Goal: Task Accomplishment & Management: Use online tool/utility

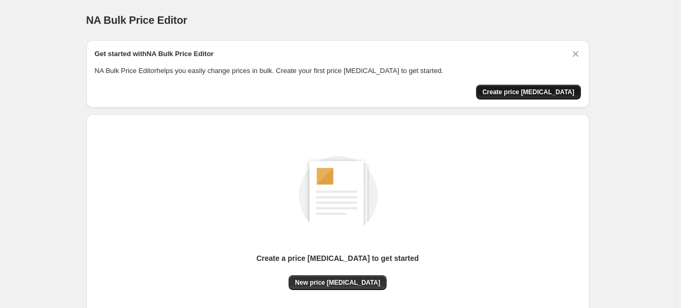
click at [558, 92] on span "Create price change job" at bounding box center [529, 92] width 92 height 8
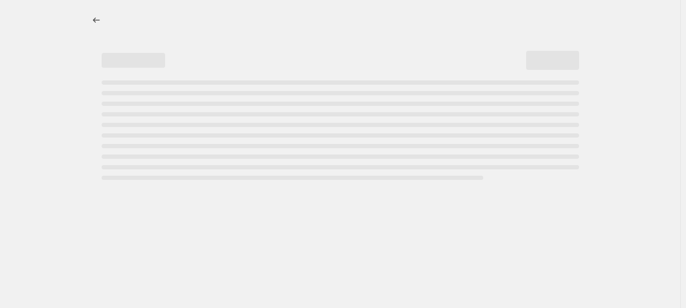
select select "percentage"
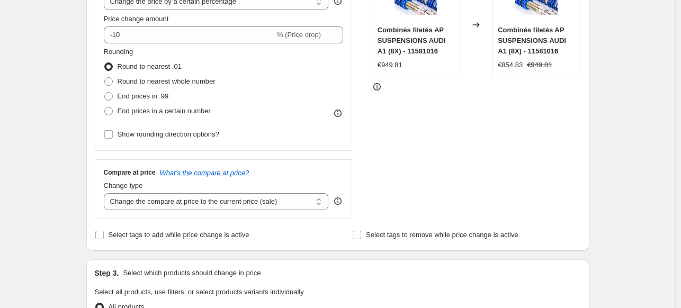
scroll to position [424, 0]
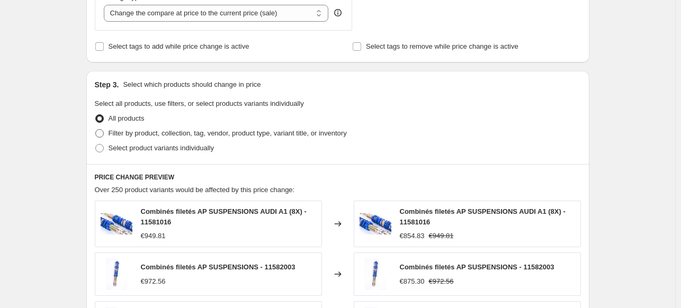
click at [100, 135] on span at bounding box center [99, 133] width 8 height 8
click at [96, 130] on input "Filter by product, collection, tag, vendor, product type, variant title, or inv…" at bounding box center [95, 129] width 1 height 1
radio input "true"
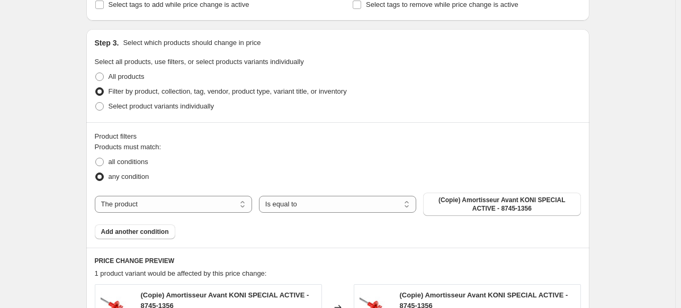
scroll to position [477, 0]
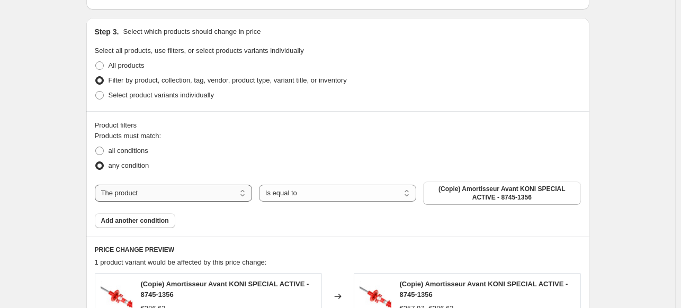
click at [210, 189] on select "The product The product's collection The product's tag The product's vendor The…" at bounding box center [173, 193] width 157 height 17
click at [239, 163] on div "any condition" at bounding box center [338, 165] width 486 height 15
click at [220, 194] on select "The product The product's collection The product's tag The product's vendor The…" at bounding box center [173, 193] width 157 height 17
click at [218, 163] on div "any condition" at bounding box center [338, 165] width 486 height 15
click at [102, 150] on span at bounding box center [99, 151] width 8 height 8
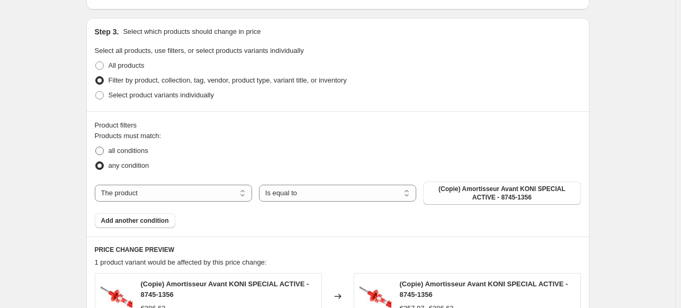
click at [96, 147] on input "all conditions" at bounding box center [95, 147] width 1 height 1
radio input "true"
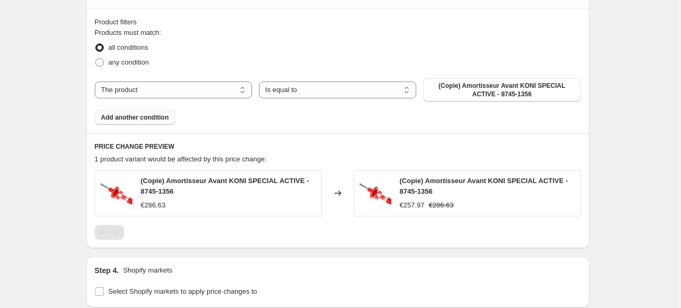
scroll to position [583, 0]
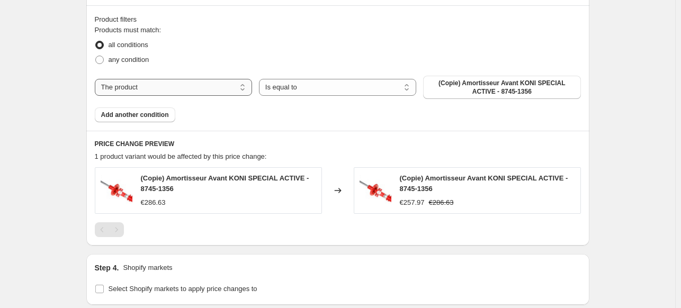
click at [235, 84] on select "The product The product's collection The product's tag The product's vendor The…" at bounding box center [173, 87] width 157 height 17
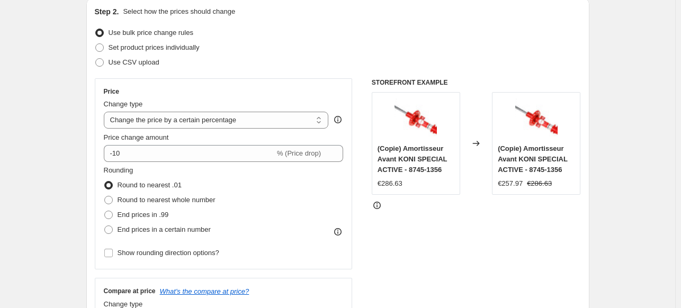
scroll to position [106, 0]
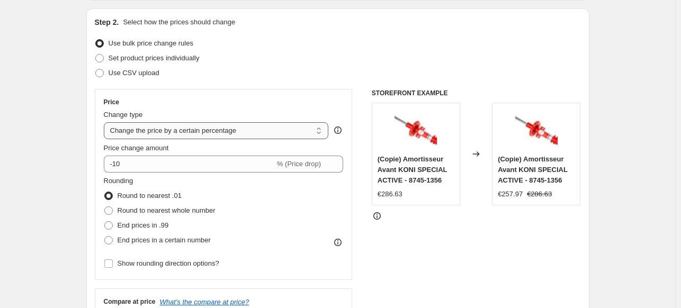
click at [323, 129] on select "Change the price to a certain amount Change the price by a certain amount Chang…" at bounding box center [216, 130] width 225 height 17
click at [298, 127] on select "Change the price to a certain amount Change the price by a certain amount Chang…" at bounding box center [216, 130] width 225 height 17
select select "by"
click at [106, 122] on select "Change the price to a certain amount Change the price by a certain amount Chang…" at bounding box center [216, 130] width 225 height 17
type input "-10.00"
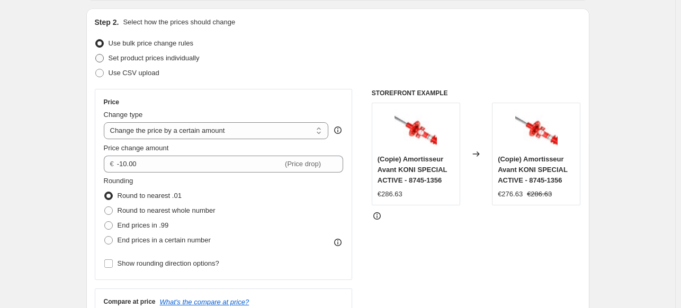
click at [103, 56] on span at bounding box center [99, 58] width 8 height 8
click at [96, 55] on input "Set product prices individually" at bounding box center [95, 54] width 1 height 1
radio input "true"
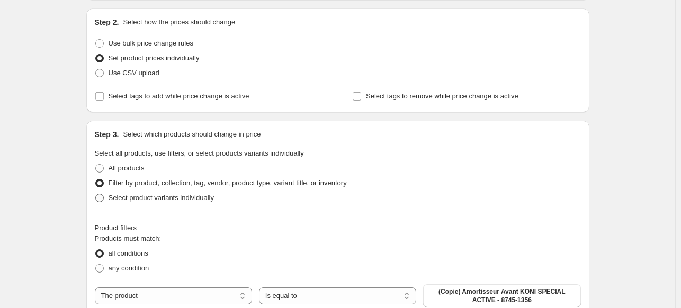
click at [101, 197] on span at bounding box center [99, 198] width 8 height 8
click at [96, 194] on input "Select product variants individually" at bounding box center [95, 194] width 1 height 1
radio input "true"
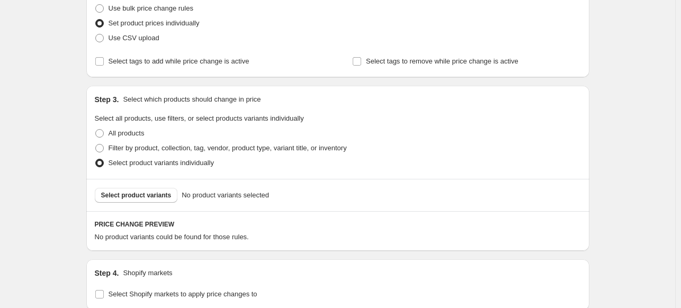
scroll to position [159, 0]
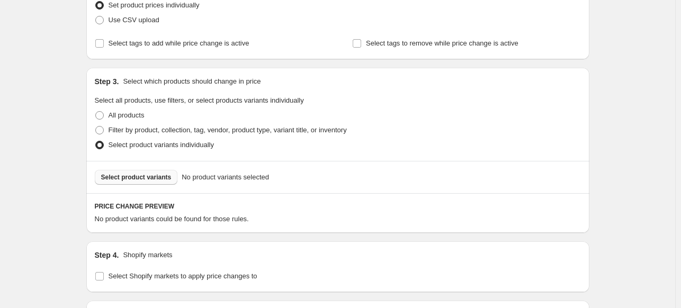
click at [161, 178] on span "Select product variants" at bounding box center [136, 177] width 70 height 8
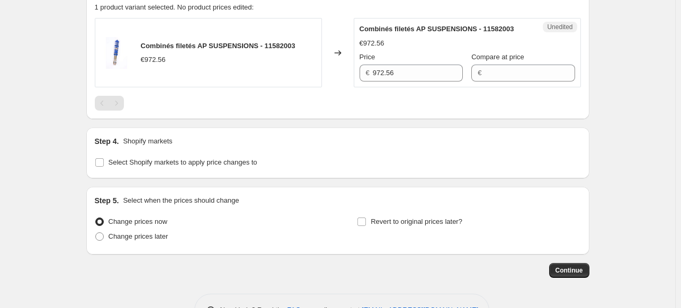
scroll to position [405, 0]
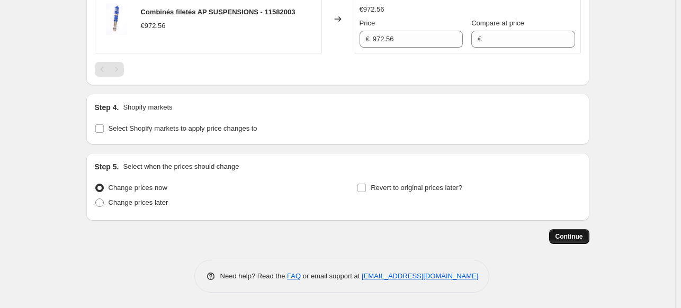
click at [568, 239] on span "Continue" at bounding box center [570, 237] width 28 height 8
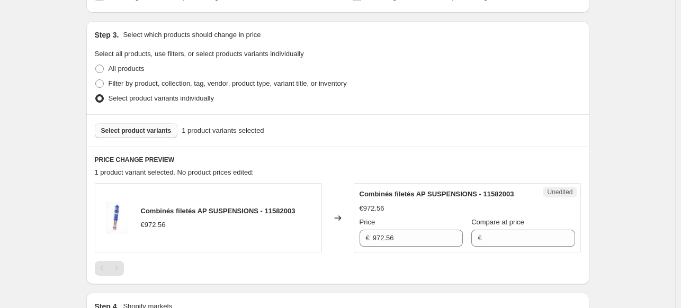
scroll to position [318, 0]
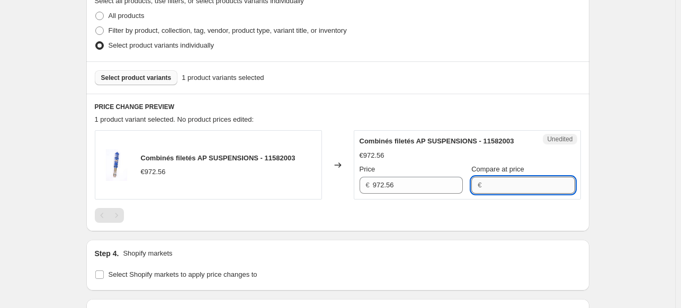
click at [512, 186] on input "Compare at price" at bounding box center [530, 185] width 90 height 17
type input "645"
click at [523, 213] on div "Combinés filetés AP SUSPENSIONS - 11582003 €972.56 Changed to Unedited Combinés…" at bounding box center [338, 176] width 486 height 93
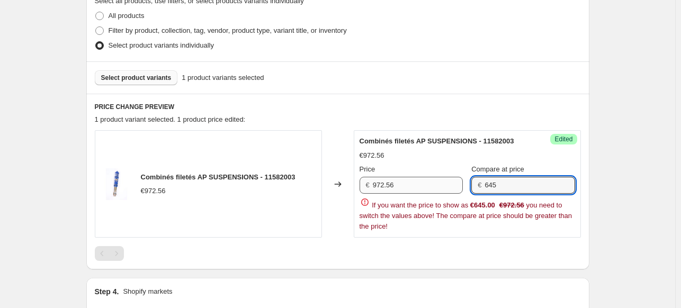
drag, startPoint x: 513, startPoint y: 185, endPoint x: 464, endPoint y: 185, distance: 49.3
click at [464, 185] on div "Price € 972.56 Compare at price € 645" at bounding box center [468, 179] width 216 height 30
click at [380, 256] on div "There is 1 error with this price change job A price change job must change at l…" at bounding box center [334, 71] width 512 height 715
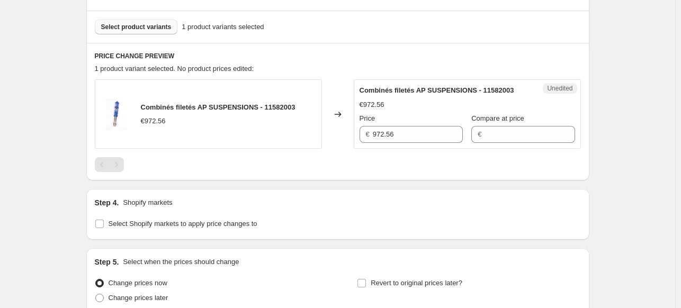
scroll to position [424, 0]
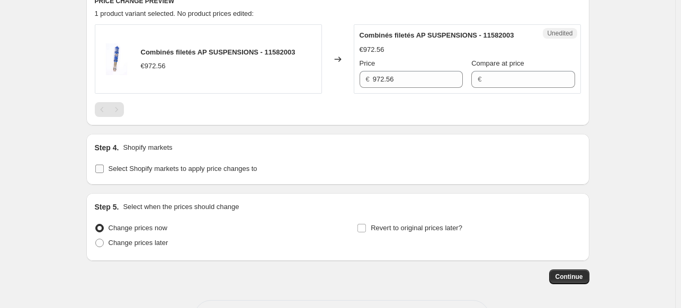
click at [101, 166] on input "Select Shopify markets to apply price changes to" at bounding box center [99, 169] width 8 height 8
checkbox input "true"
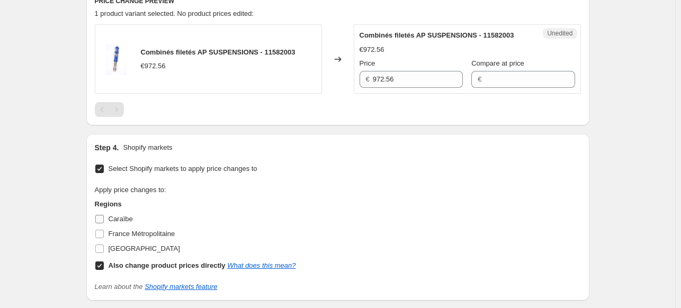
click at [100, 220] on input "Caraïbe" at bounding box center [99, 219] width 8 height 8
checkbox input "true"
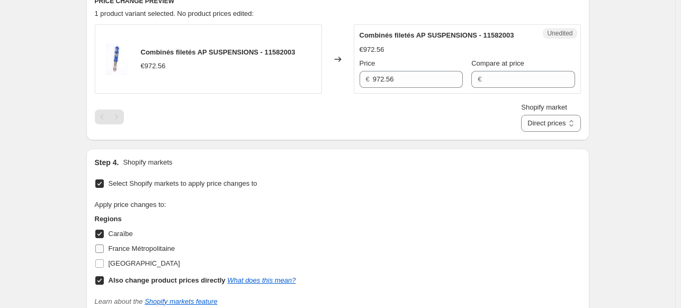
click at [103, 248] on input "France Métropolitaine" at bounding box center [99, 249] width 8 height 8
checkbox input "true"
click at [100, 264] on input "[GEOGRAPHIC_DATA]" at bounding box center [99, 264] width 8 height 8
checkbox input "true"
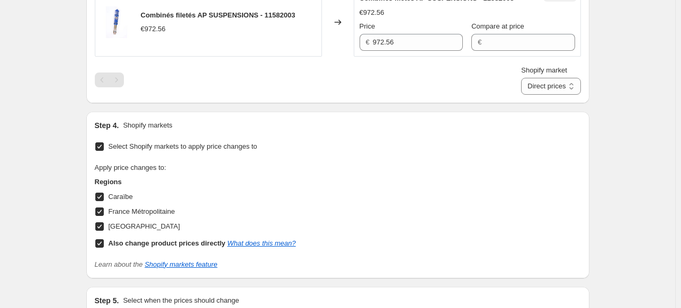
scroll to position [530, 0]
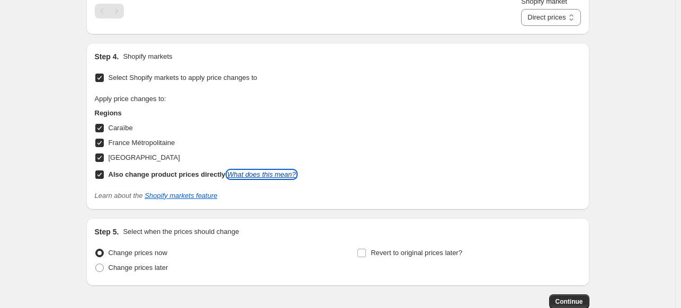
click at [242, 174] on link "What does this mean?" at bounding box center [261, 175] width 68 height 8
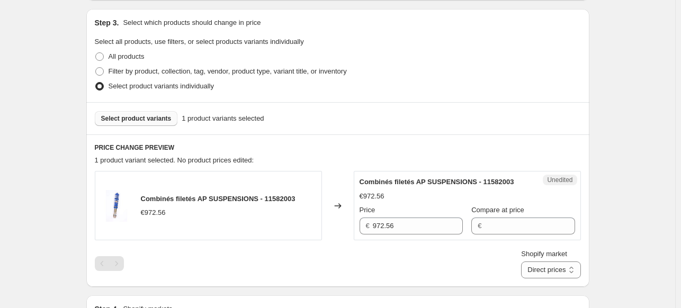
scroll to position [265, 0]
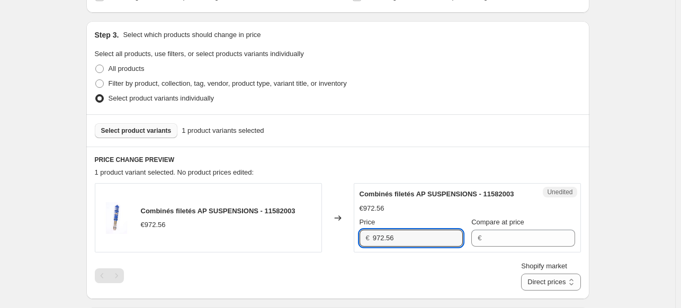
drag, startPoint x: 411, startPoint y: 240, endPoint x: 370, endPoint y: 247, distance: 41.9
click at [370, 247] on div "Unedited Combinés filetés AP SUSPENSIONS - 11582003 €972.56 Price € 972.56 Comp…" at bounding box center [467, 217] width 227 height 69
type input "645"
click at [602, 240] on div "Create new price change job. This page is ready Create new price change job Dra…" at bounding box center [338, 187] width 529 height 904
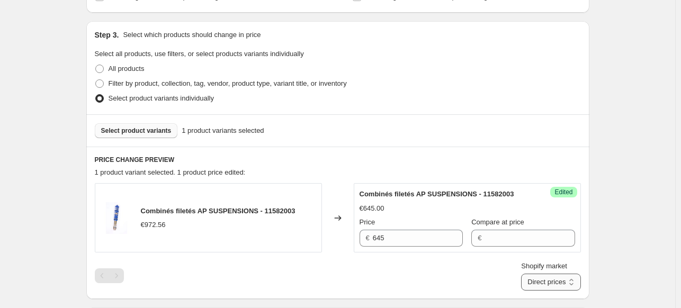
click at [575, 286] on select "Direct prices Caraïbe France Métropolitaine Guadeloupe" at bounding box center [550, 282] width 59 height 17
click at [575, 282] on select "Direct prices Caraïbe France Métropolitaine Guadeloupe" at bounding box center [550, 282] width 59 height 17
click at [623, 242] on div "Create new price change job. This page is ready Create new price change job Dra…" at bounding box center [337, 187] width 675 height 904
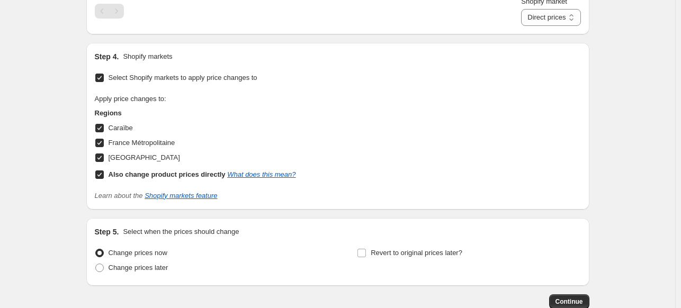
scroll to position [583, 0]
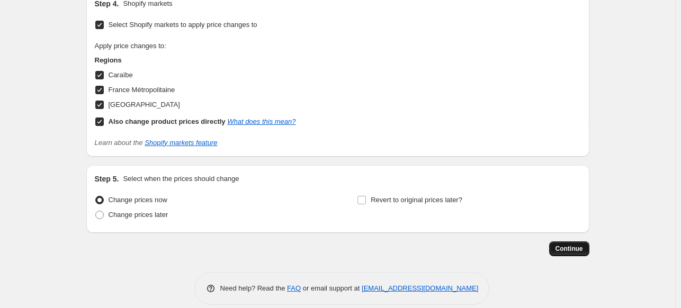
click at [569, 247] on span "Continue" at bounding box center [570, 249] width 28 height 8
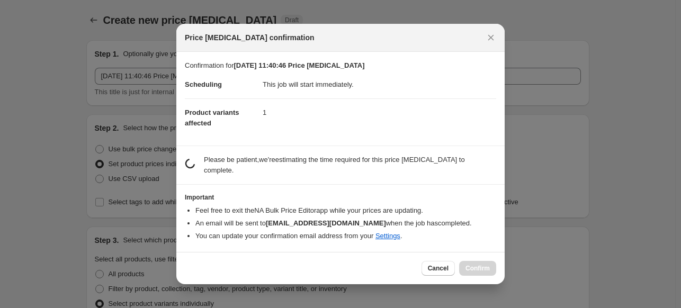
scroll to position [523, 0]
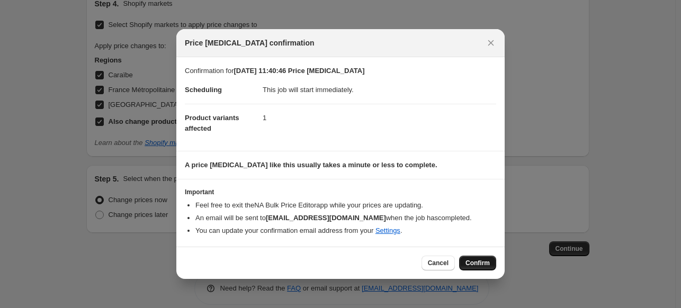
click at [479, 261] on span "Confirm" at bounding box center [478, 263] width 24 height 8
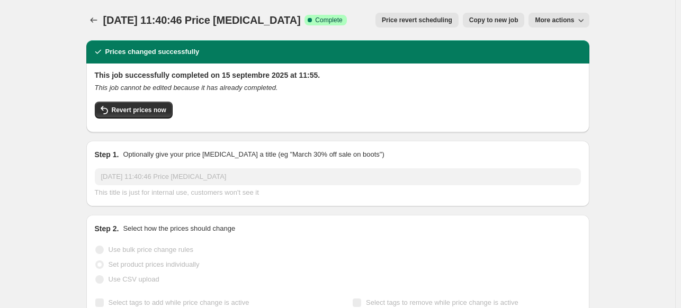
click at [580, 19] on icon "button" at bounding box center [581, 20] width 11 height 11
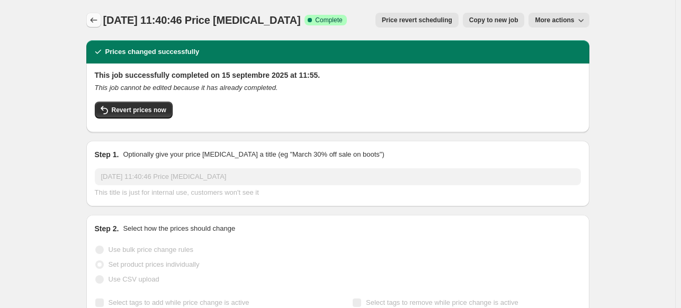
click at [97, 23] on icon "Price change jobs" at bounding box center [93, 20] width 11 height 11
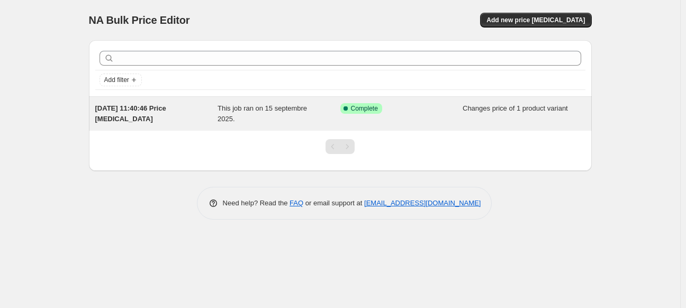
click at [290, 106] on span "This job ran on 15 septembre 2025." at bounding box center [263, 113] width 90 height 19
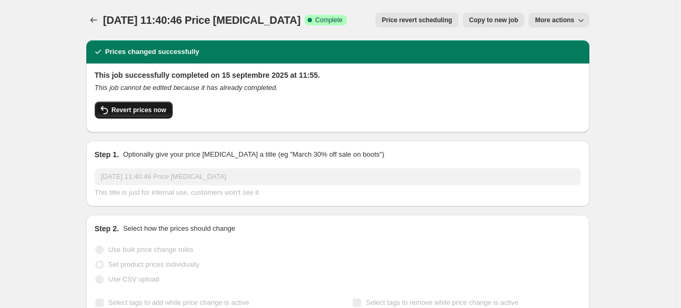
click at [142, 114] on span "Revert prices now" at bounding box center [139, 110] width 55 height 8
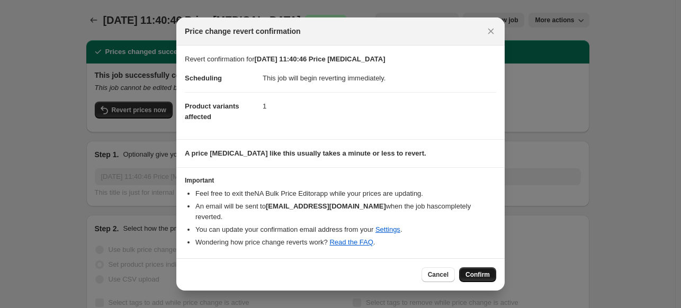
click at [474, 267] on button "Confirm" at bounding box center [477, 274] width 37 height 15
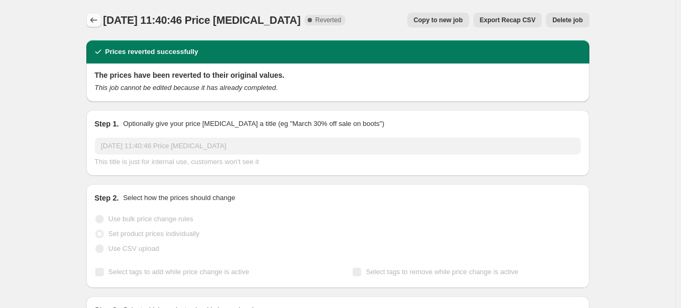
click at [91, 22] on icon "Price change jobs" at bounding box center [93, 20] width 11 height 11
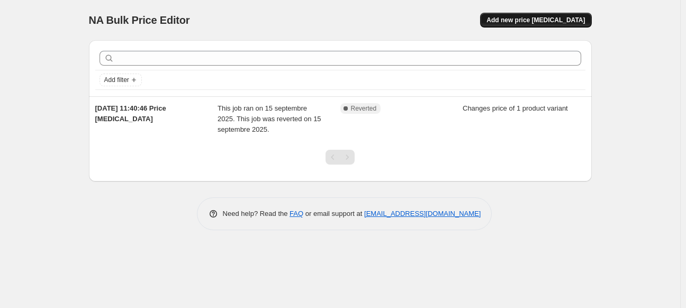
click at [548, 20] on span "Add new price [MEDICAL_DATA]" at bounding box center [536, 20] width 99 height 8
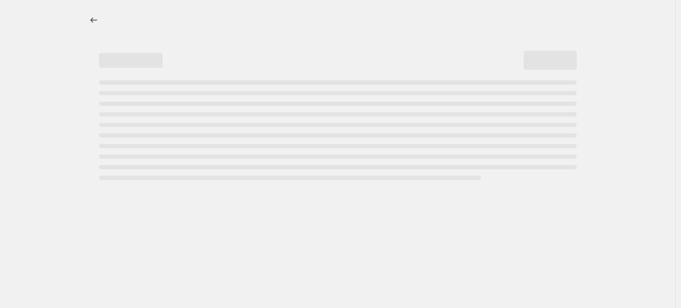
select select "percentage"
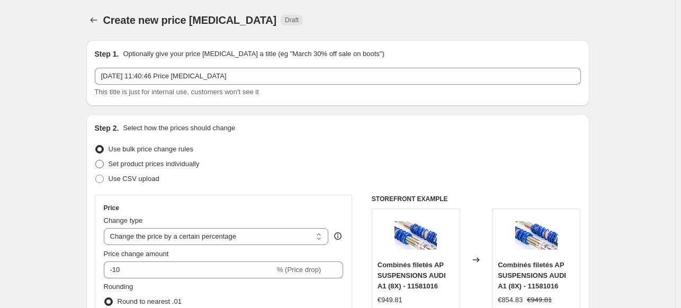
click at [102, 164] on span at bounding box center [99, 164] width 8 height 8
click at [96, 160] on input "Set product prices individually" at bounding box center [95, 160] width 1 height 1
radio input "true"
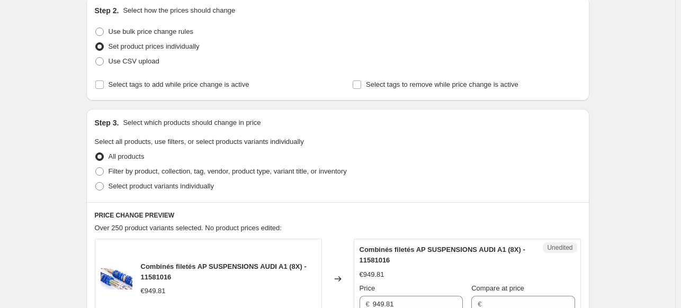
scroll to position [159, 0]
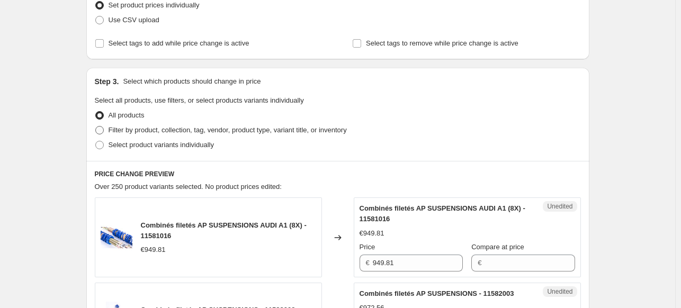
click at [99, 130] on span at bounding box center [99, 130] width 8 height 8
click at [96, 127] on input "Filter by product, collection, tag, vendor, product type, variant title, or inv…" at bounding box center [95, 126] width 1 height 1
radio input "true"
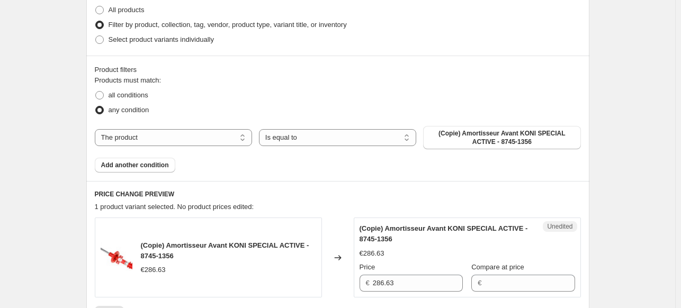
scroll to position [265, 0]
click at [347, 133] on select "Is equal to Is not equal to" at bounding box center [337, 137] width 157 height 17
click at [472, 137] on span "(Copie) Amortisseur Avant KONI SPECIAL ACTIVE - 8745-1356" at bounding box center [502, 137] width 145 height 17
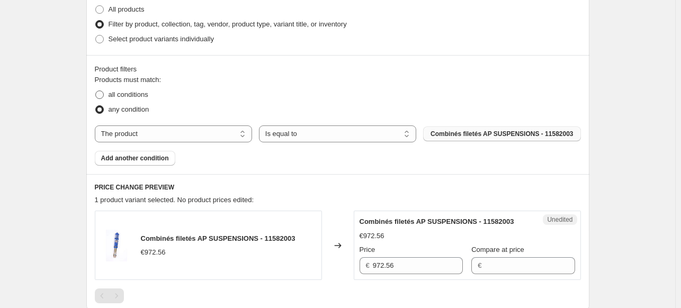
click at [104, 96] on span at bounding box center [99, 95] width 8 height 8
click at [96, 91] on input "all conditions" at bounding box center [95, 91] width 1 height 1
radio input "true"
click at [165, 157] on span "Add another condition" at bounding box center [135, 158] width 68 height 8
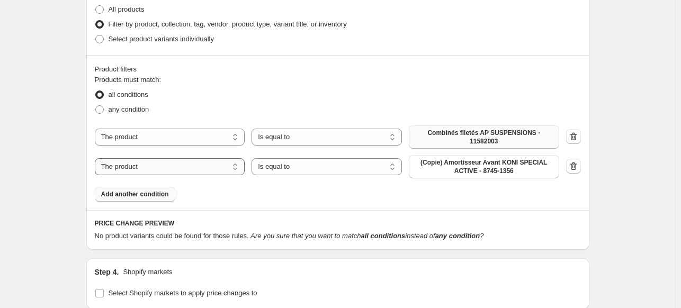
click at [236, 160] on select "The product The product's collection The product's tag The product's vendor The…" at bounding box center [170, 166] width 150 height 17
select select "inventory_quantity"
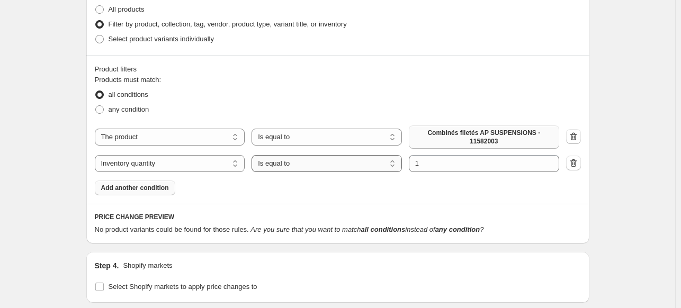
click at [390, 157] on select "Is equal to Is not equal to Is greater than Is less than" at bounding box center [327, 163] width 150 height 17
select select "<"
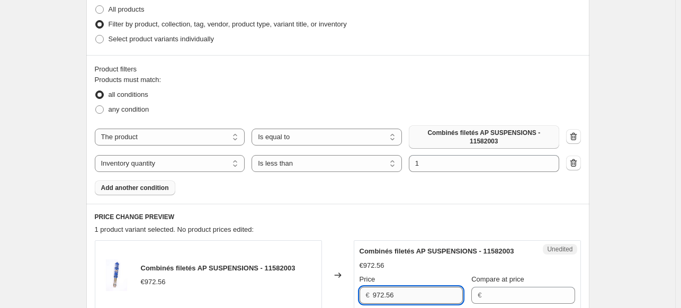
click at [399, 289] on input "972.56" at bounding box center [418, 295] width 90 height 17
click at [471, 216] on div "PRICE CHANGE PREVIEW 1 product variant selected. No product prices edited: Comb…" at bounding box center [337, 273] width 503 height 138
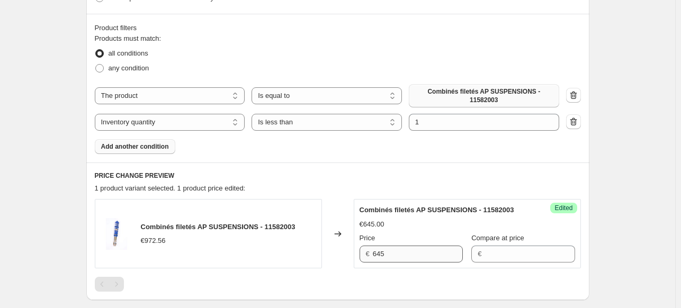
scroll to position [318, 0]
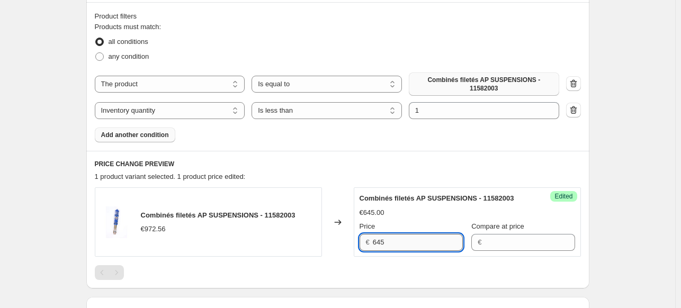
click at [407, 237] on input "645" at bounding box center [418, 242] width 90 height 17
type input "645"
click at [406, 151] on div "PRICE CHANGE PREVIEW 1 product variant selected. 1 product price edited: Combin…" at bounding box center [337, 220] width 503 height 138
click at [159, 131] on span "Add another condition" at bounding box center [135, 135] width 68 height 8
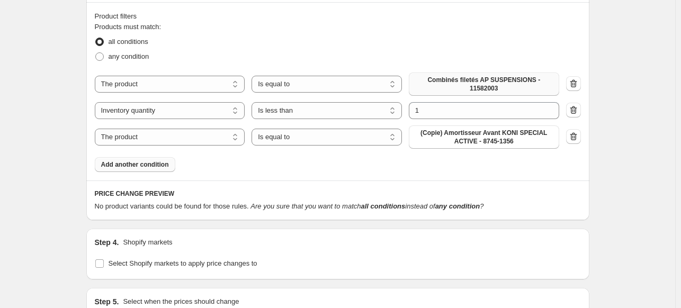
click at [313, 141] on div "The product The product's collection The product's tag The product's vendor The…" at bounding box center [327, 137] width 465 height 23
click at [213, 131] on select "The product The product's collection The product's tag The product's vendor The…" at bounding box center [170, 137] width 150 height 17
click at [339, 181] on div "PRICE CHANGE PREVIEW No product variants could be found for those rules. Are yo…" at bounding box center [337, 201] width 503 height 40
click at [576, 133] on icon "button" at bounding box center [573, 137] width 7 height 8
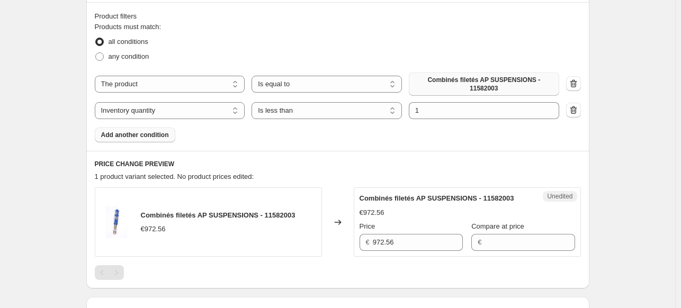
click at [161, 131] on span "Add another condition" at bounding box center [135, 135] width 68 height 8
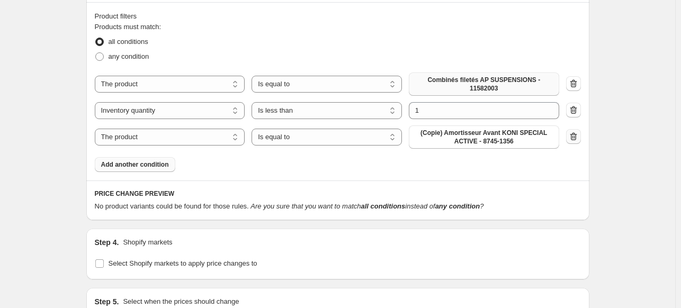
click at [577, 133] on icon "button" at bounding box center [573, 137] width 7 height 8
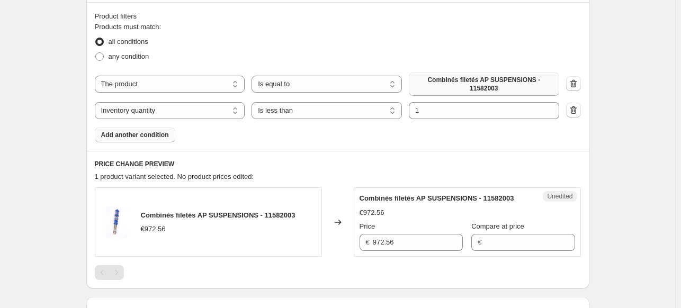
click at [156, 131] on span "Add another condition" at bounding box center [135, 135] width 68 height 8
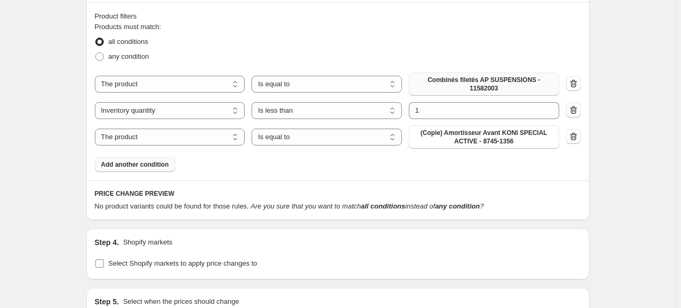
click at [101, 260] on input "Select Shopify markets to apply price changes to" at bounding box center [99, 264] width 8 height 8
checkbox input "true"
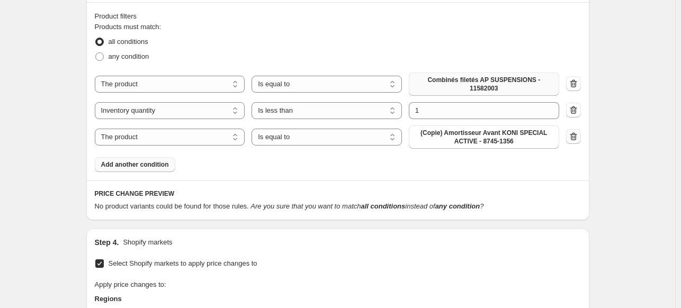
click at [577, 132] on icon "button" at bounding box center [573, 136] width 11 height 11
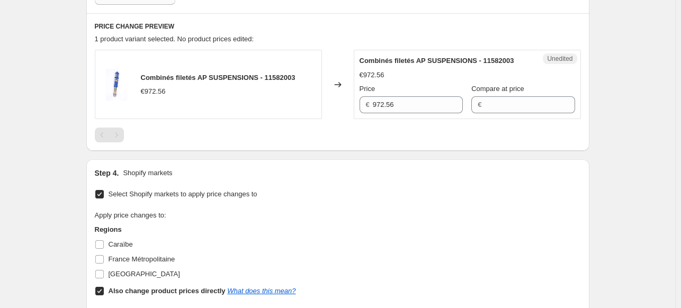
scroll to position [477, 0]
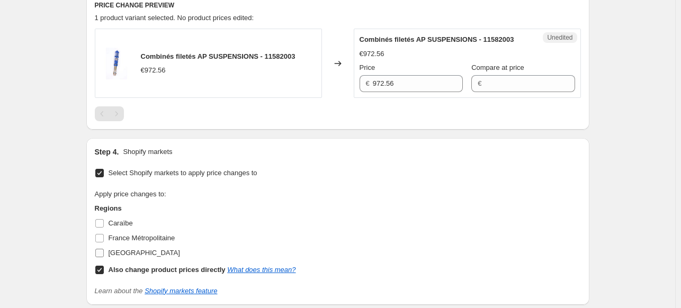
click at [101, 249] on input "[GEOGRAPHIC_DATA]" at bounding box center [99, 253] width 8 height 8
checkbox input "true"
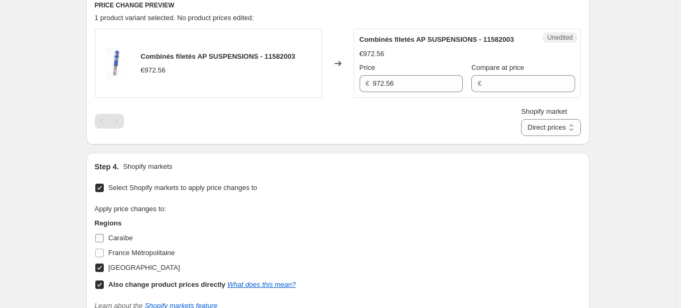
click at [102, 234] on input "Caraïbe" at bounding box center [99, 238] width 8 height 8
checkbox input "true"
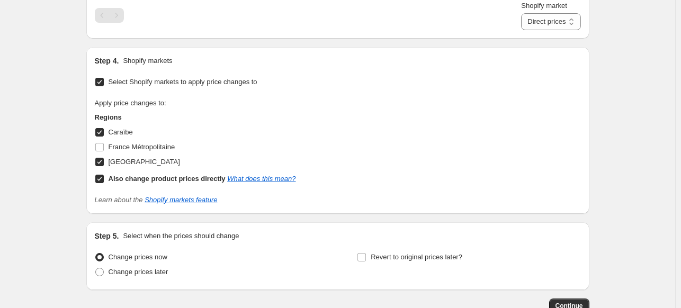
click at [102, 175] on input "Also change product prices directly What does this mean?" at bounding box center [99, 179] width 8 height 8
checkbox input "false"
select select "69662179616"
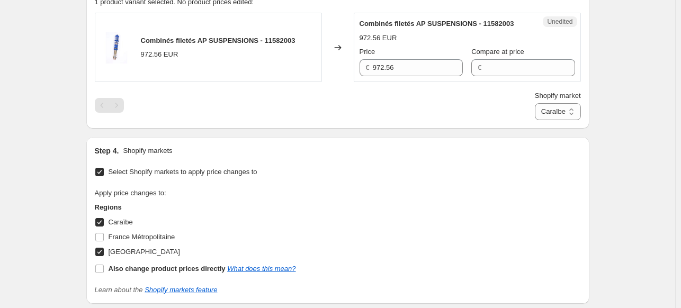
scroll to position [371, 0]
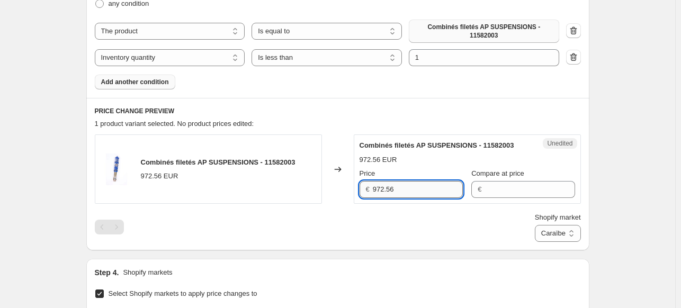
click at [403, 185] on input "972.56" at bounding box center [418, 189] width 90 height 17
type input "972.56"
click at [434, 224] on div "Shopify market Caraïbe Guadeloupe Caraïbe" at bounding box center [338, 227] width 486 height 30
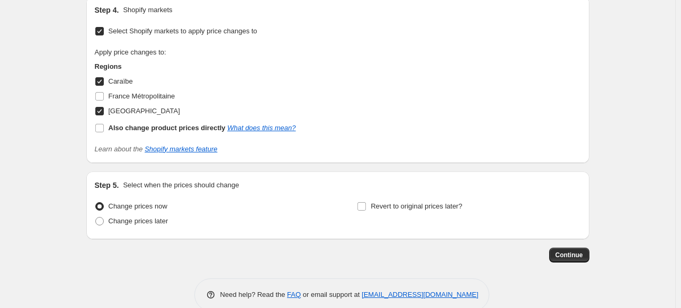
scroll to position [636, 0]
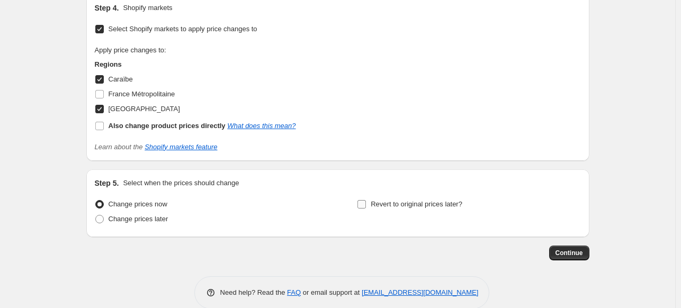
click at [361, 200] on input "Revert to original prices later?" at bounding box center [362, 204] width 8 height 8
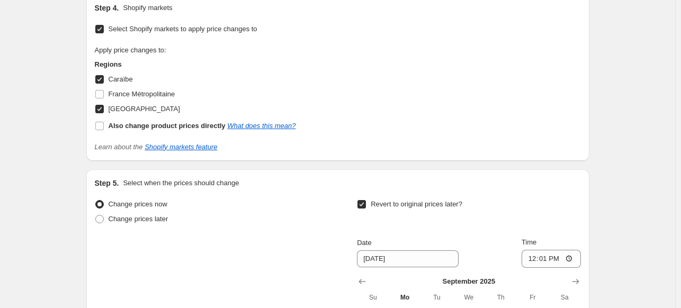
click at [361, 200] on input "Revert to original prices later?" at bounding box center [362, 204] width 8 height 8
checkbox input "false"
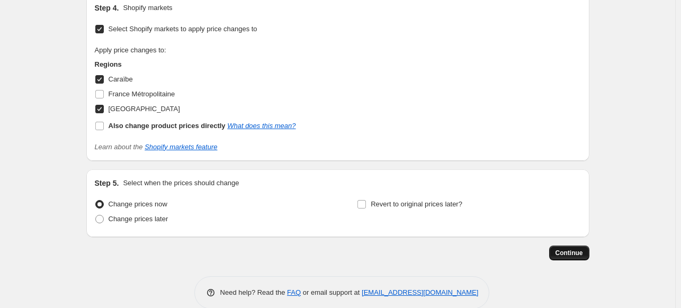
click at [579, 249] on span "Continue" at bounding box center [570, 253] width 28 height 8
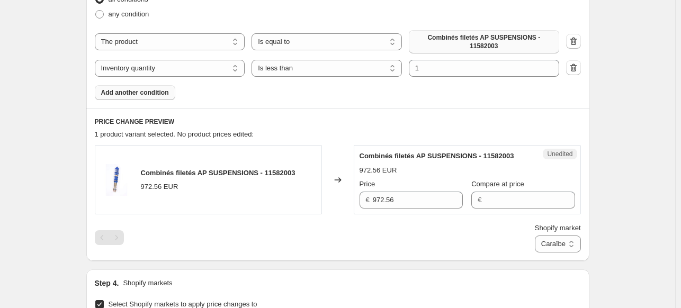
scroll to position [424, 0]
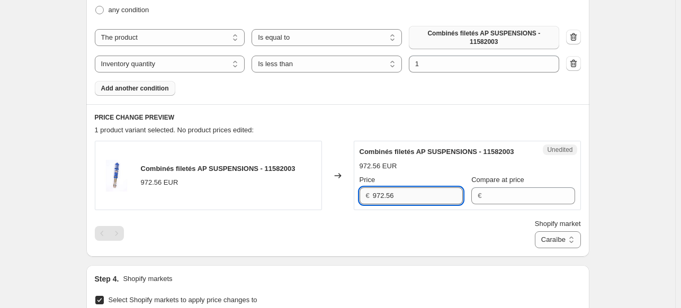
click at [408, 188] on input "972.56" at bounding box center [418, 196] width 90 height 17
type input "972.56"
click at [445, 247] on div "PRICE CHANGE PREVIEW 1 product variant selected. No product prices edited: Comb…" at bounding box center [337, 180] width 503 height 153
click at [570, 237] on select "Caraïbe Guadeloupe" at bounding box center [558, 239] width 46 height 17
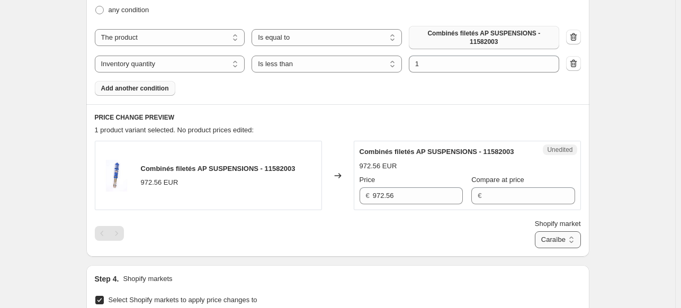
click at [574, 235] on select "Caraïbe Guadeloupe" at bounding box center [558, 239] width 46 height 17
click at [570, 236] on select "Caraïbe Guadeloupe" at bounding box center [558, 239] width 46 height 17
select select "69662146848"
click at [535, 248] on select "Caraïbe Guadeloupe" at bounding box center [558, 239] width 46 height 17
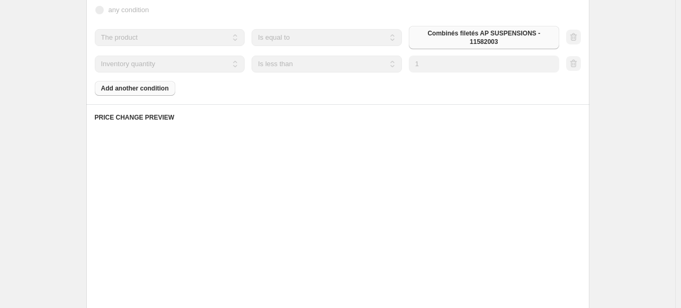
scroll to position [364, 0]
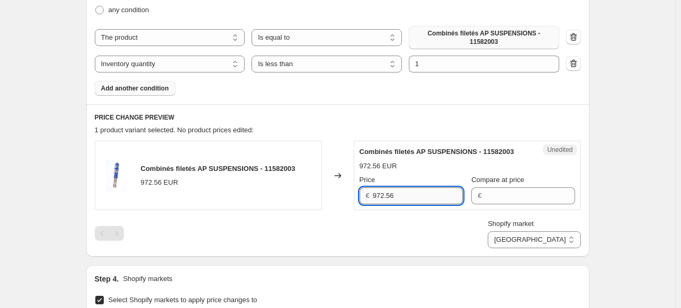
click at [413, 188] on input "972.56" at bounding box center [418, 196] width 90 height 17
type input "972.56"
drag, startPoint x: 368, startPoint y: 245, endPoint x: 374, endPoint y: 241, distance: 6.9
click at [368, 244] on div "PRICE CHANGE PREVIEW 1 product variant selected. No product prices edited: Comb…" at bounding box center [337, 180] width 503 height 153
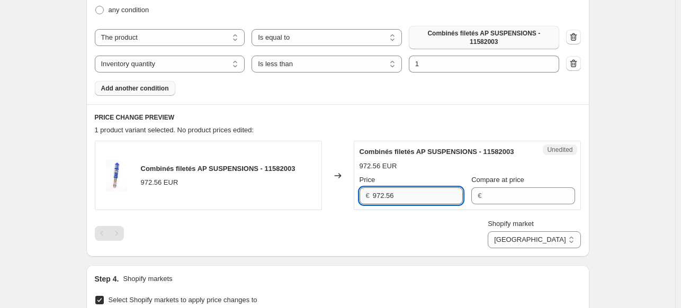
click at [404, 194] on input "972.56" at bounding box center [418, 196] width 90 height 17
click at [558, 235] on select "Caraïbe Guadeloupe" at bounding box center [534, 239] width 93 height 17
select select "69662179616"
click at [537, 248] on select "Caraïbe Guadeloupe" at bounding box center [534, 239] width 93 height 17
drag, startPoint x: 417, startPoint y: 191, endPoint x: 361, endPoint y: 180, distance: 57.7
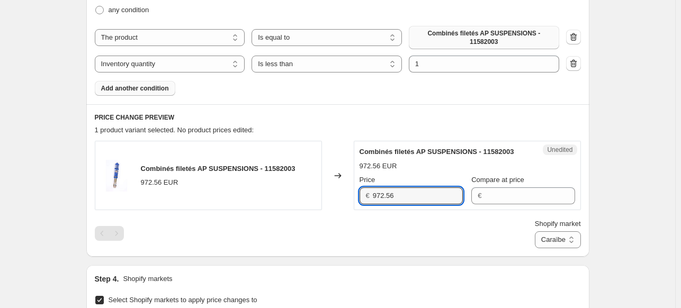
click at [361, 180] on div "Unedited Combinés filetés AP SUSPENSIONS - 11582003 972.56 EUR Price € 972.56 C…" at bounding box center [467, 175] width 227 height 69
click at [581, 182] on div "Unedited Combinés filetés AP SUSPENSIONS - 11582003 972.56 EUR Price € 972.56 C…" at bounding box center [467, 175] width 227 height 69
click at [418, 198] on input "972.56" at bounding box center [418, 196] width 90 height 17
type input "972.56"
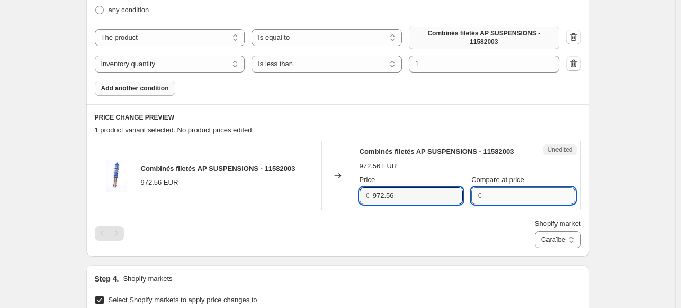
click at [489, 190] on input "Compare at price" at bounding box center [530, 196] width 90 height 17
drag, startPoint x: 420, startPoint y: 187, endPoint x: 364, endPoint y: 192, distance: 55.3
click at [364, 192] on div "€ 972.56" at bounding box center [411, 196] width 103 height 17
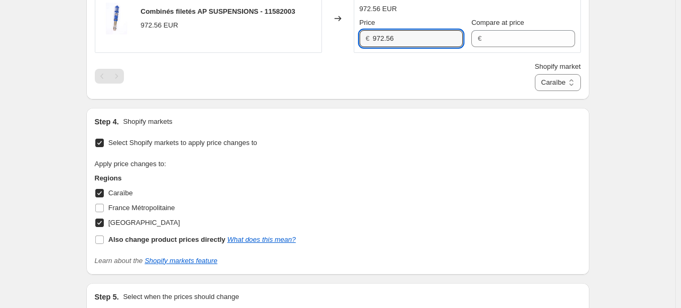
scroll to position [629, 0]
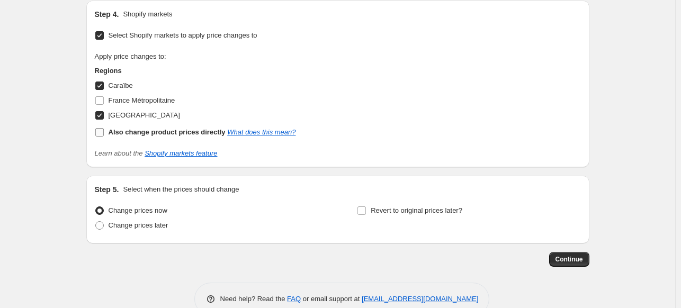
click at [104, 128] on input "Also change product prices directly What does this mean?" at bounding box center [99, 132] width 8 height 8
checkbox input "true"
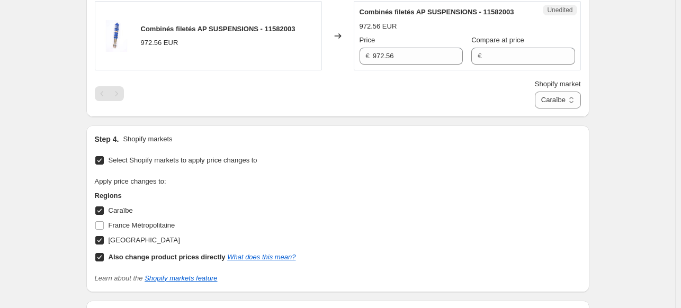
scroll to position [364, 0]
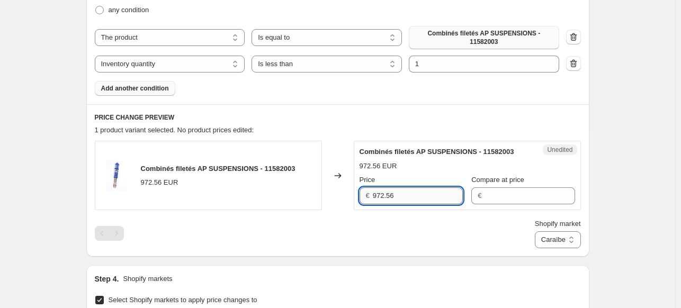
click at [405, 190] on input "972.56" at bounding box center [418, 196] width 90 height 17
drag, startPoint x: 395, startPoint y: 190, endPoint x: 373, endPoint y: 189, distance: 22.3
click at [373, 189] on div "€ 972.56" at bounding box center [411, 196] width 103 height 17
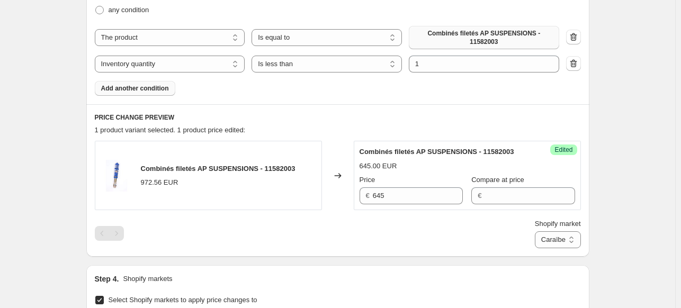
click at [387, 219] on div "Shopify market Direct prices Caraïbe Guadeloupe Caraïbe" at bounding box center [338, 234] width 486 height 30
click at [402, 189] on input "645" at bounding box center [418, 196] width 90 height 17
type input "645"
click at [416, 223] on div "Shopify market Direct prices Caraïbe Guadeloupe Caraïbe" at bounding box center [338, 234] width 486 height 30
click at [557, 237] on select "Direct prices Caraïbe Guadeloupe" at bounding box center [558, 239] width 46 height 17
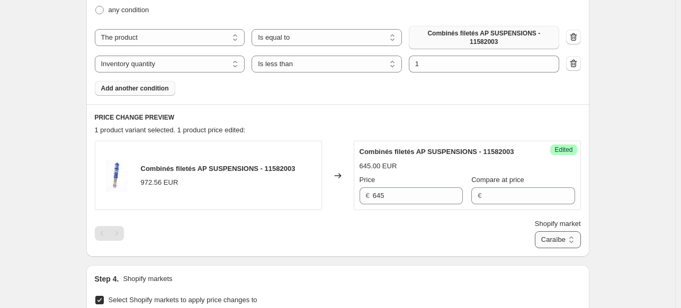
select select "69662146848"
click at [535, 248] on select "Direct prices Caraïbe Guadeloupe" at bounding box center [558, 239] width 46 height 17
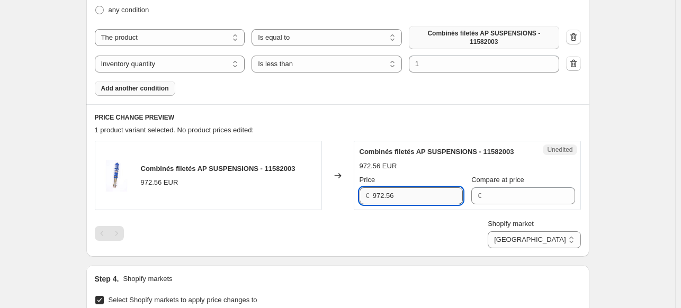
click at [407, 188] on input "972.56" at bounding box center [418, 196] width 90 height 17
type input "645"
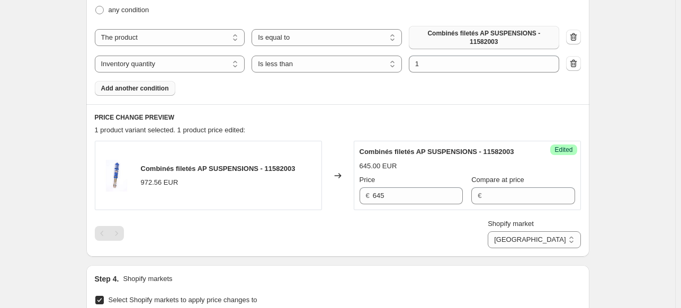
click at [423, 219] on div "Shopify market Direct prices Caraïbe Guadeloupe Guadeloupe" at bounding box center [338, 234] width 486 height 30
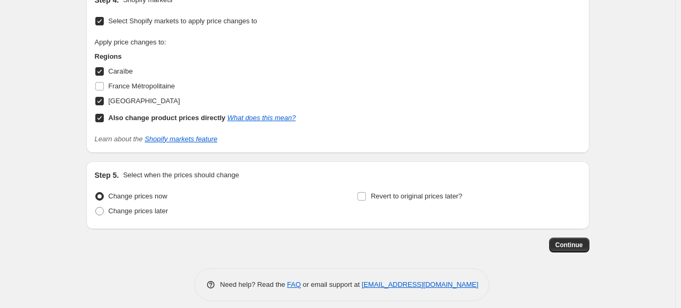
scroll to position [645, 0]
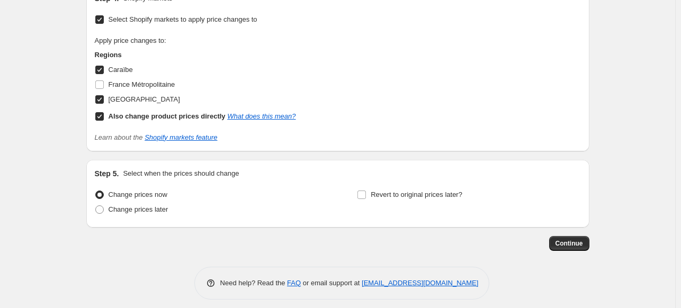
click at [103, 112] on input "Also change product prices directly What does this mean?" at bounding box center [99, 116] width 8 height 8
checkbox input "false"
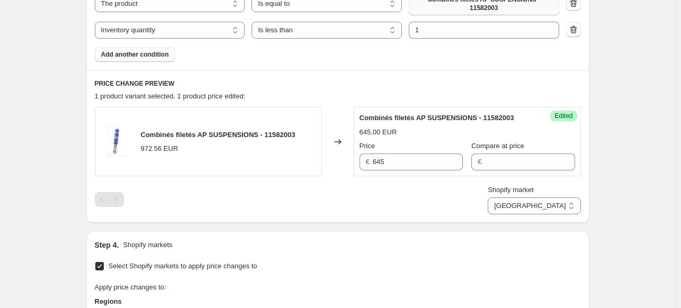
scroll to position [380, 0]
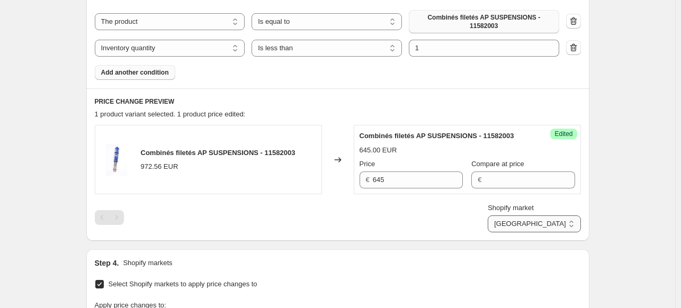
click at [545, 216] on select "Caraïbe Guadeloupe" at bounding box center [534, 224] width 93 height 17
select select "69662179616"
click at [537, 233] on select "Caraïbe Guadeloupe" at bounding box center [534, 224] width 93 height 17
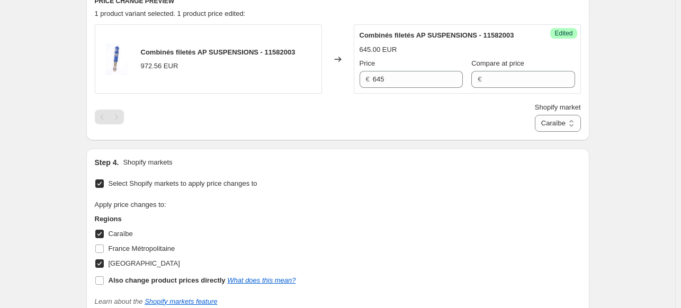
scroll to position [433, 0]
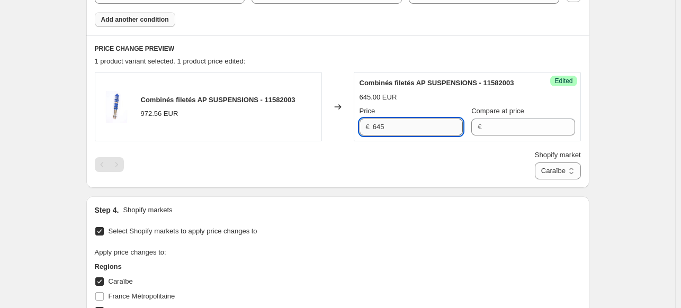
click at [403, 119] on input "645" at bounding box center [418, 127] width 90 height 17
type input "785"
click at [360, 150] on div "Shopify market Caraïbe Guadeloupe Caraïbe" at bounding box center [338, 165] width 486 height 30
click at [565, 165] on select "Caraïbe Guadeloupe" at bounding box center [558, 171] width 46 height 17
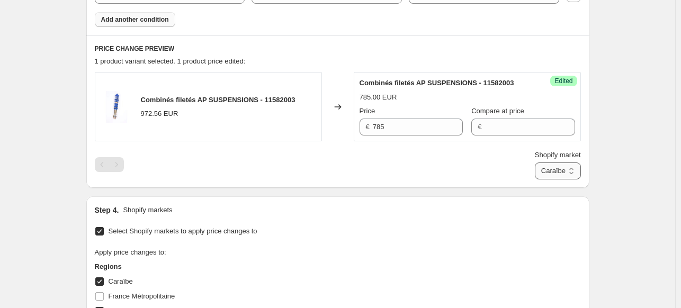
select select "69662146848"
click at [535, 180] on select "Caraïbe Guadeloupe" at bounding box center [558, 171] width 46 height 17
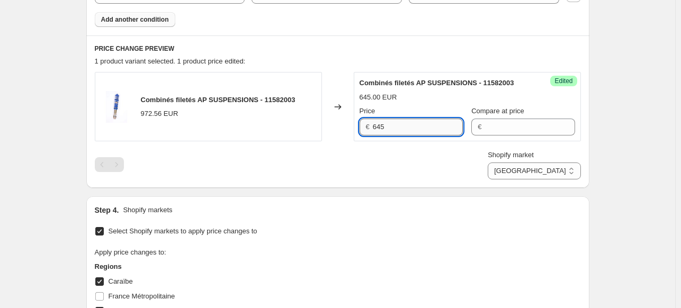
click at [417, 119] on input "645" at bounding box center [418, 127] width 90 height 17
type input "785"
click at [639, 201] on div "Create new price change job. This page is ready Create new price change job Dra…" at bounding box center [337, 47] width 675 height 961
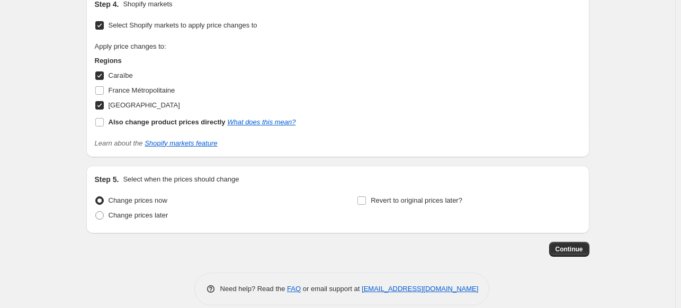
scroll to position [645, 0]
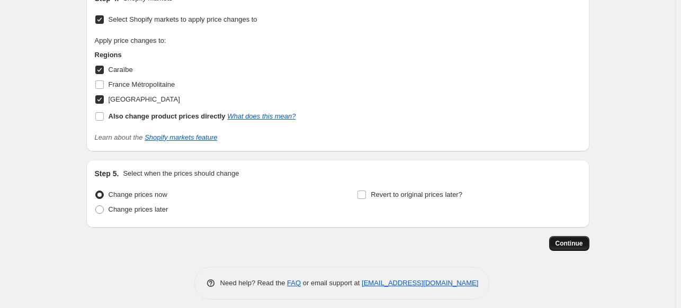
click at [581, 239] on span "Continue" at bounding box center [570, 243] width 28 height 8
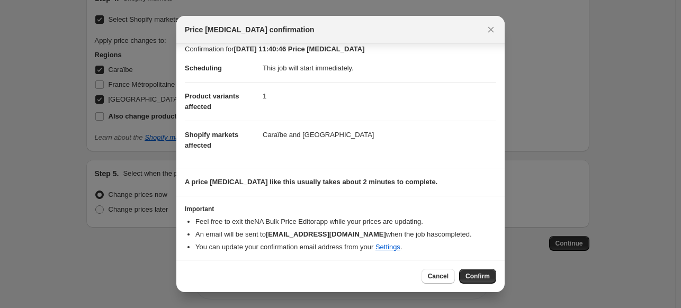
scroll to position [11, 0]
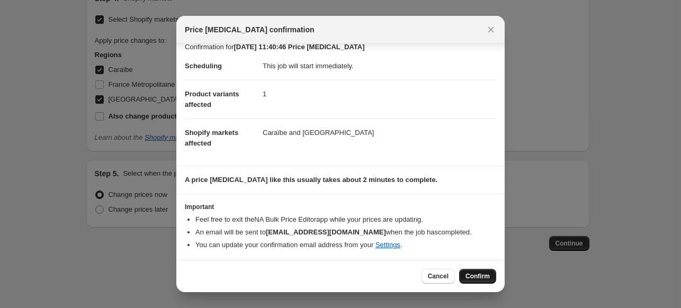
click at [489, 275] on span "Confirm" at bounding box center [478, 276] width 24 height 8
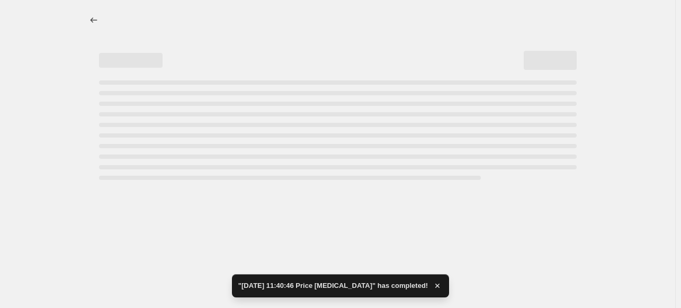
select select "inventory_quantity"
select select "<"
select select "69662146848"
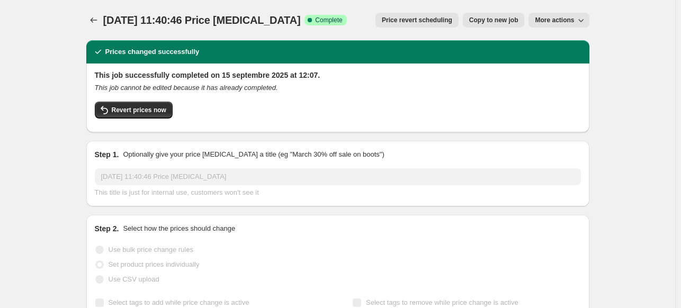
click at [496, 19] on span "Copy to new job" at bounding box center [493, 20] width 49 height 8
select select "inventory_quantity"
select select "<"
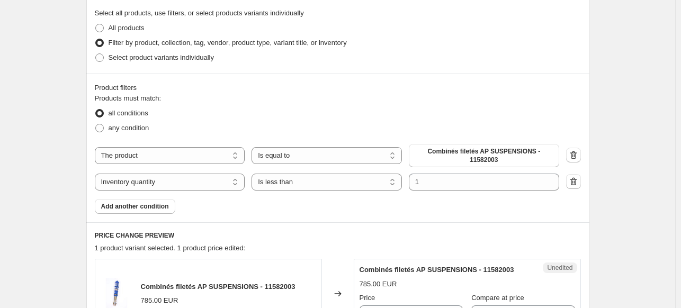
scroll to position [265, 0]
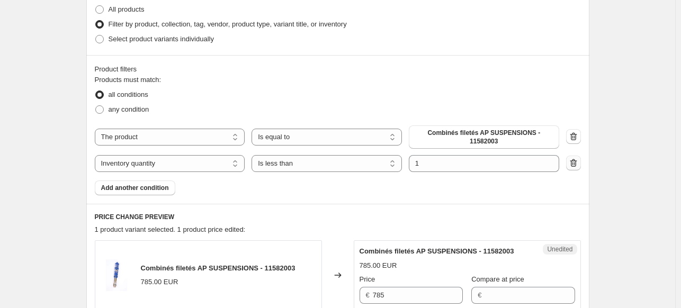
click at [574, 158] on icon "button" at bounding box center [573, 163] width 11 height 11
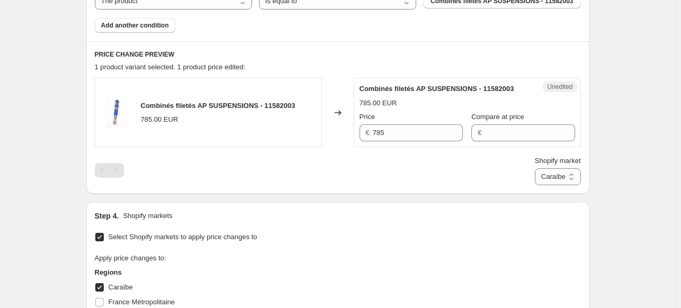
scroll to position [424, 0]
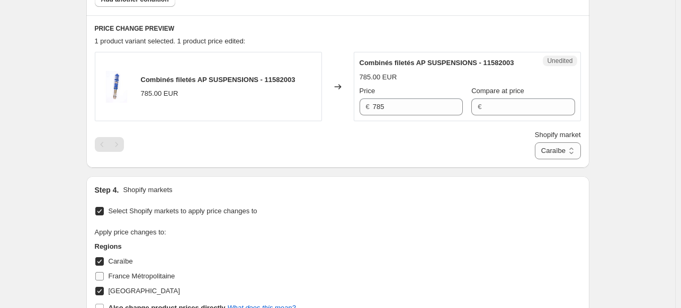
click at [102, 275] on input "France Métropolitaine" at bounding box center [99, 276] width 8 height 8
checkbox input "true"
click at [104, 258] on input "Caraïbe" at bounding box center [99, 261] width 8 height 8
checkbox input "false"
select select "93155099003"
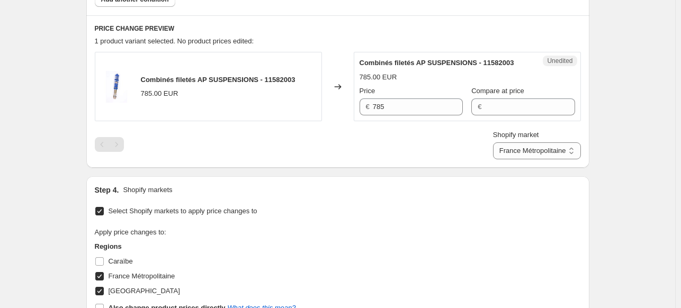
click at [100, 289] on input "[GEOGRAPHIC_DATA]" at bounding box center [99, 291] width 8 height 8
checkbox input "false"
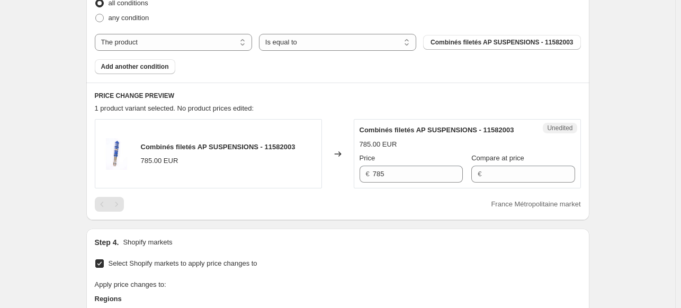
scroll to position [371, 0]
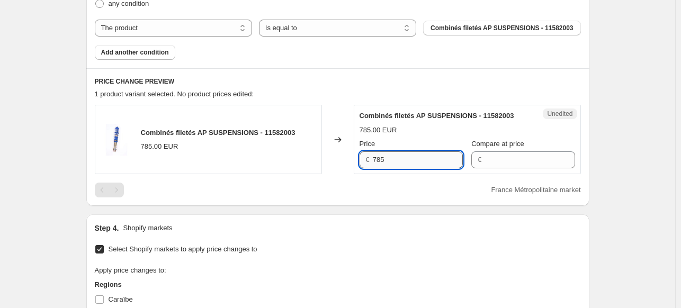
click at [392, 163] on input "785" at bounding box center [418, 159] width 90 height 17
drag, startPoint x: 388, startPoint y: 161, endPoint x: 375, endPoint y: 163, distance: 13.4
click at [375, 163] on input "785" at bounding box center [418, 159] width 90 height 17
type input "645"
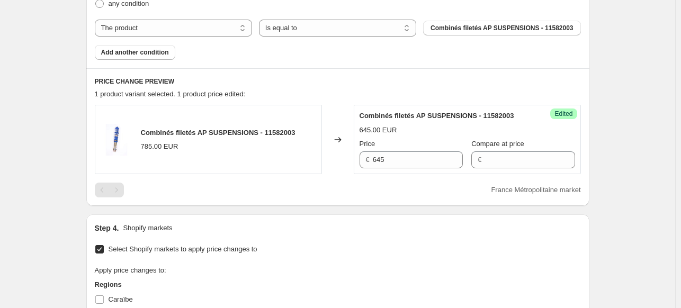
click at [390, 186] on div "France Métropolitaine market" at bounding box center [338, 190] width 486 height 15
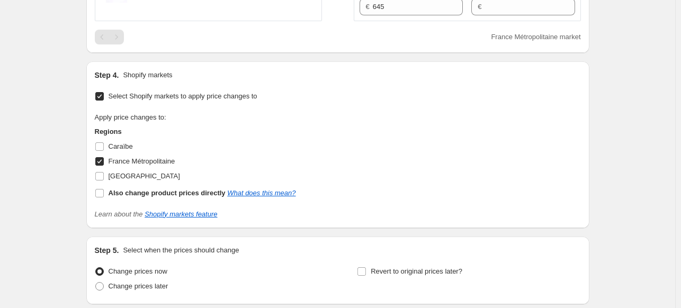
scroll to position [607, 0]
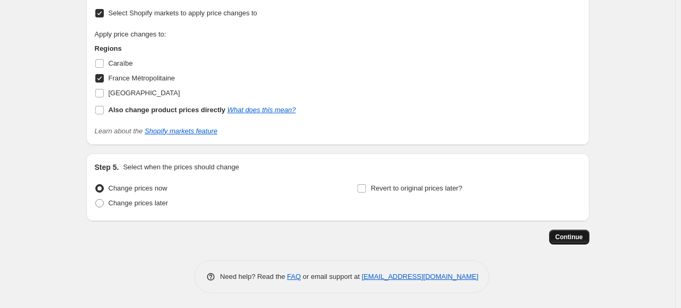
click at [570, 239] on span "Continue" at bounding box center [570, 237] width 28 height 8
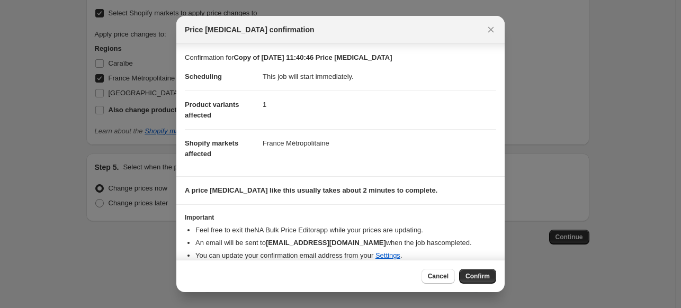
scroll to position [11, 0]
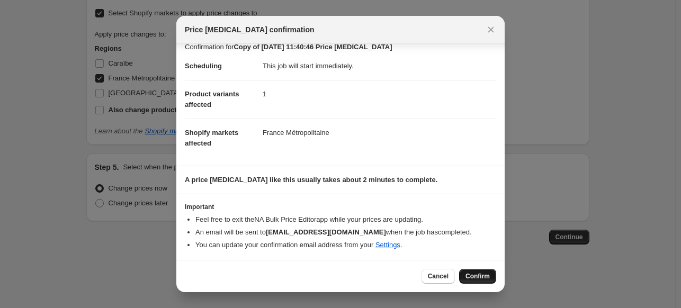
click at [479, 277] on span "Confirm" at bounding box center [478, 276] width 24 height 8
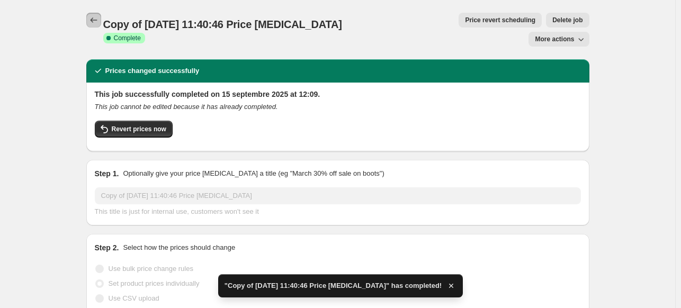
click at [99, 17] on icon "Price change jobs" at bounding box center [93, 20] width 11 height 11
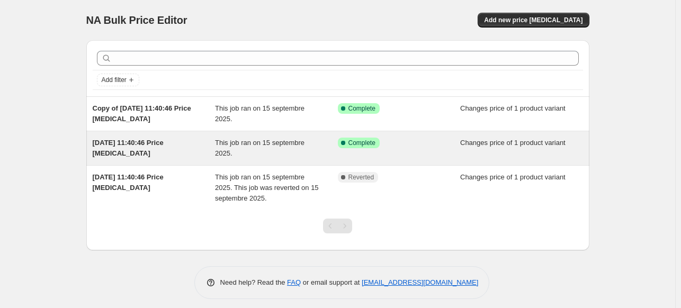
click at [246, 142] on span "This job ran on 15 septembre 2025." at bounding box center [260, 148] width 90 height 19
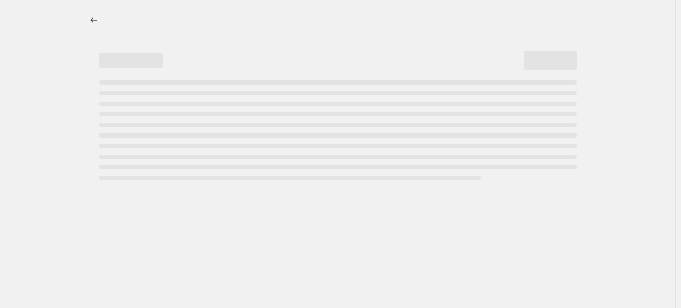
select select "inventory_quantity"
select select "<"
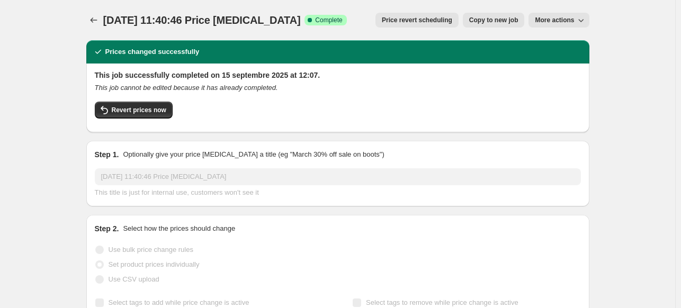
click at [580, 21] on icon "button" at bounding box center [581, 20] width 11 height 11
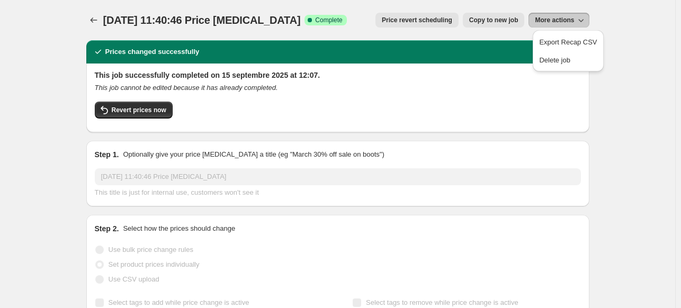
click at [584, 19] on icon "button" at bounding box center [581, 20] width 11 height 11
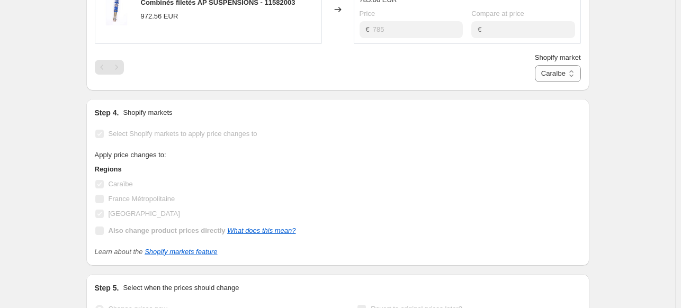
scroll to position [722, 0]
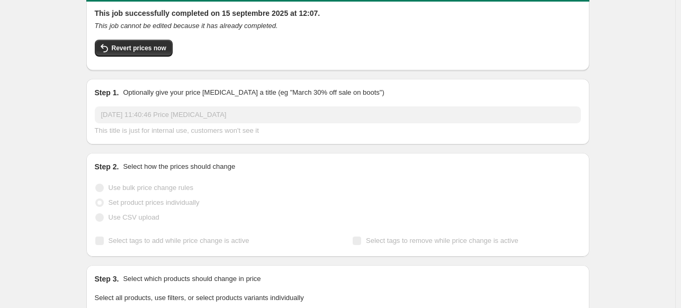
scroll to position [0, 0]
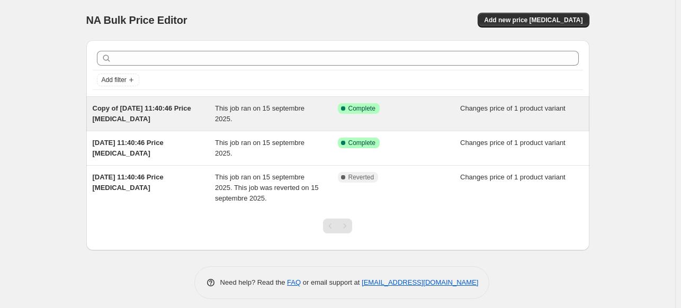
click at [258, 112] on span "This job ran on 15 septembre 2025." at bounding box center [260, 113] width 90 height 19
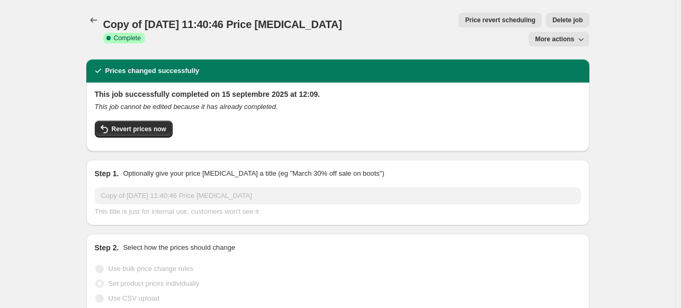
click at [549, 35] on span "More actions" at bounding box center [554, 39] width 39 height 8
click at [94, 21] on icon "Price change jobs" at bounding box center [93, 20] width 11 height 11
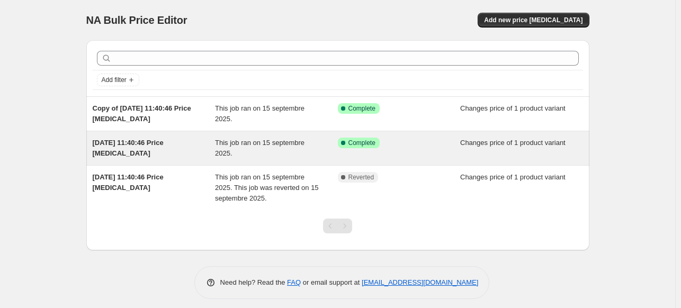
click at [165, 149] on div "[DATE] 11:40:46 Price [MEDICAL_DATA]" at bounding box center [154, 148] width 123 height 21
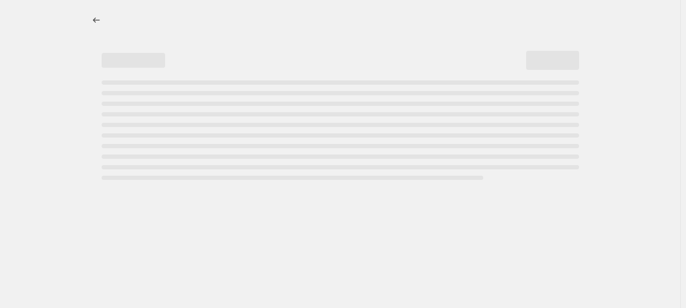
select select "inventory_quantity"
select select "<"
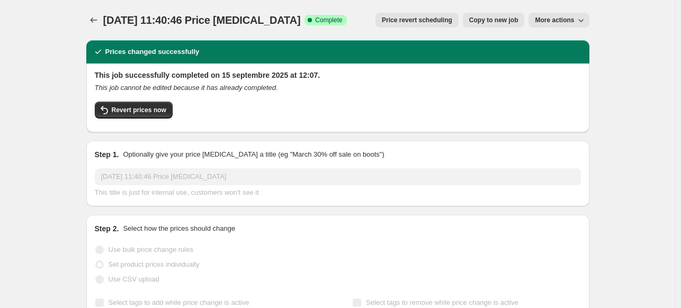
click at [574, 16] on span "More actions" at bounding box center [554, 20] width 39 height 8
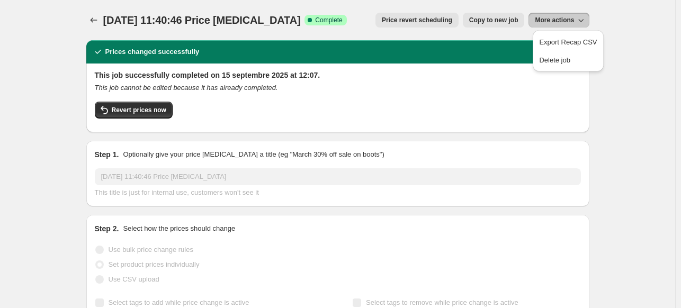
click at [513, 19] on span "Copy to new job" at bounding box center [493, 20] width 49 height 8
select select "inventory_quantity"
select select "<"
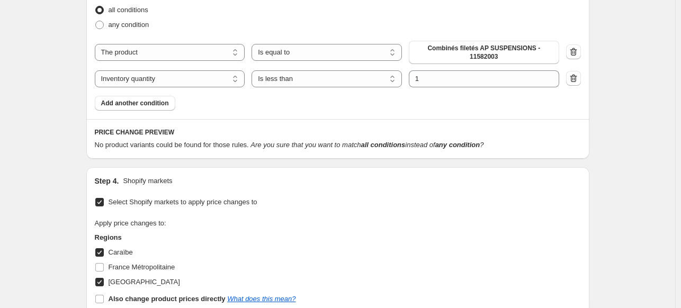
scroll to position [424, 0]
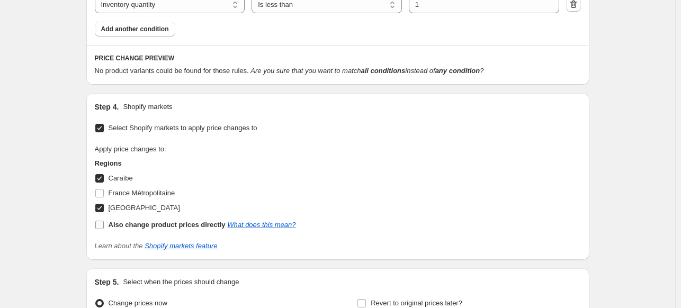
click at [100, 221] on input "Also change product prices directly What does this mean?" at bounding box center [99, 225] width 8 height 8
checkbox input "true"
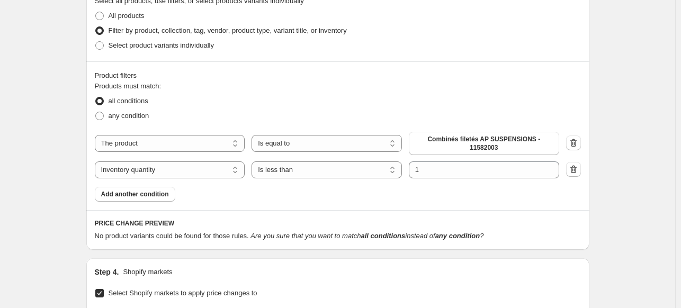
scroll to position [318, 0]
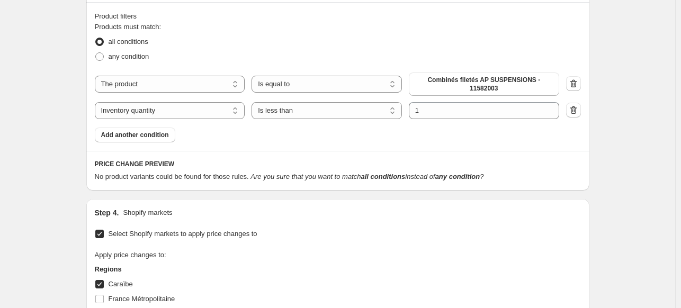
click at [195, 173] on span "No product variants could be found for those rules." at bounding box center [172, 177] width 154 height 8
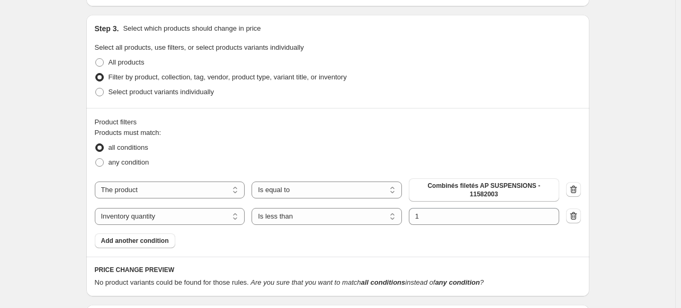
scroll to position [0, 0]
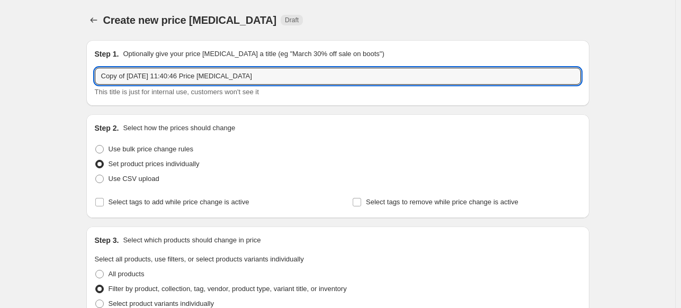
drag, startPoint x: 309, startPoint y: 76, endPoint x: 76, endPoint y: 65, distance: 233.3
click at [113, 81] on input "1152003" at bounding box center [338, 76] width 486 height 17
click at [165, 72] on input "11582003" at bounding box center [338, 76] width 486 height 17
type input "11582003 Caraibe et Guadeloupe"
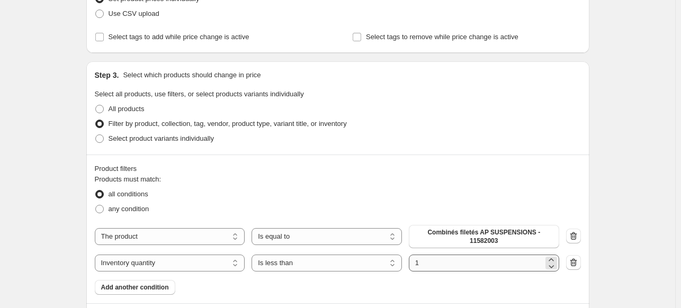
scroll to position [265, 0]
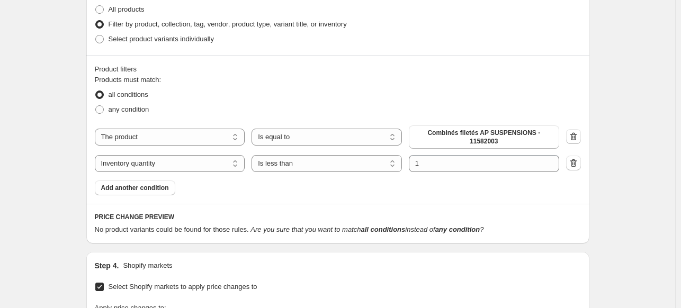
click at [212, 226] on span "No product variants could be found for those rules." at bounding box center [172, 230] width 154 height 8
click at [476, 133] on span "Combinés filetés AP SUSPENSIONS - 11582003" at bounding box center [484, 137] width 138 height 17
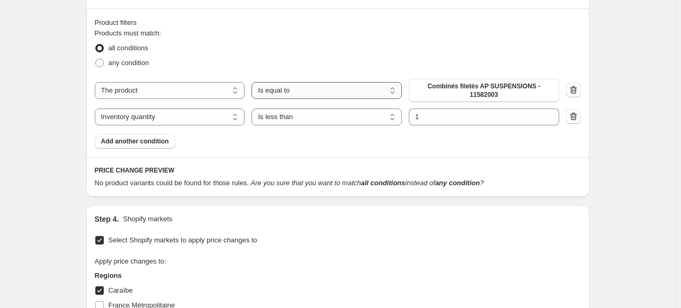
scroll to position [215, 0]
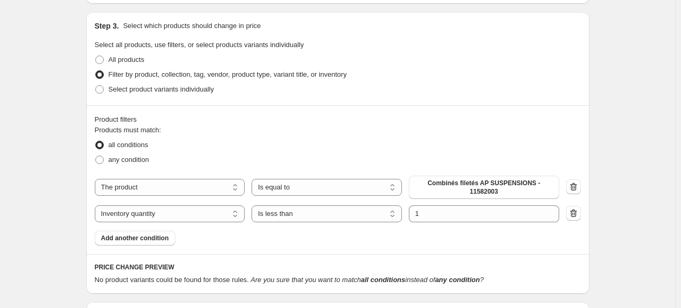
click at [253, 123] on div "Product filters" at bounding box center [338, 119] width 486 height 11
click at [303, 246] on div "Product filters Products must match: all conditions any condition The product T…" at bounding box center [337, 179] width 503 height 149
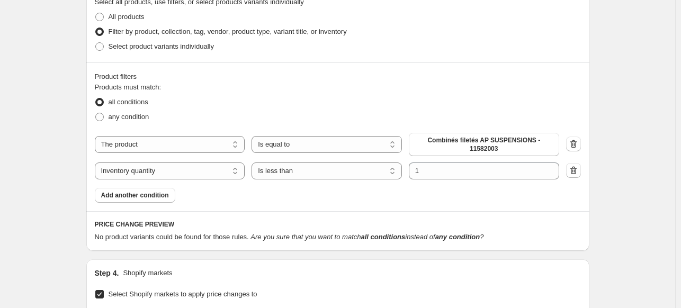
scroll to position [267, 0]
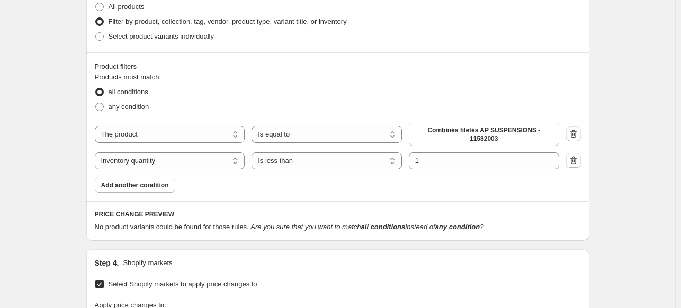
click at [410, 201] on div "PRICE CHANGE PREVIEW No product variants could be found for those rules. Are yo…" at bounding box center [337, 221] width 503 height 40
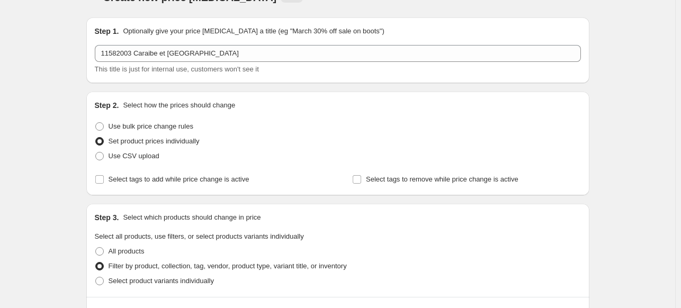
scroll to position [0, 0]
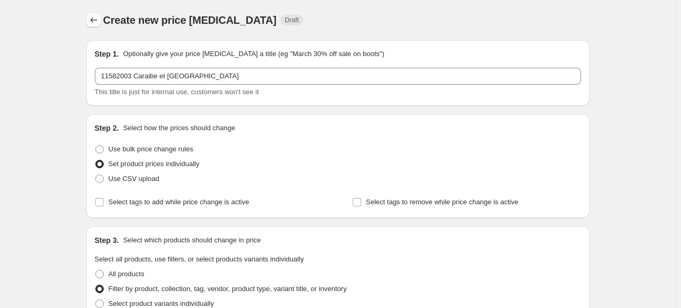
click at [97, 21] on icon "Price change jobs" at bounding box center [93, 20] width 11 height 11
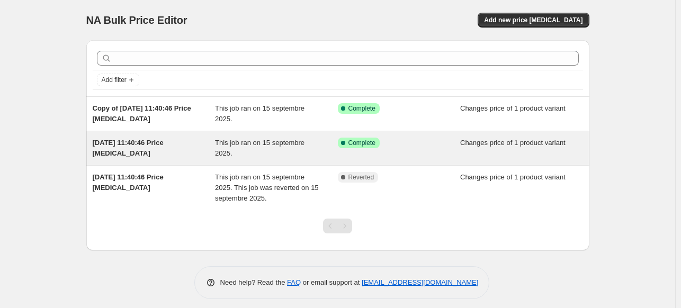
click at [149, 148] on div "[DATE] 11:40:46 Price [MEDICAL_DATA]" at bounding box center [154, 148] width 123 height 21
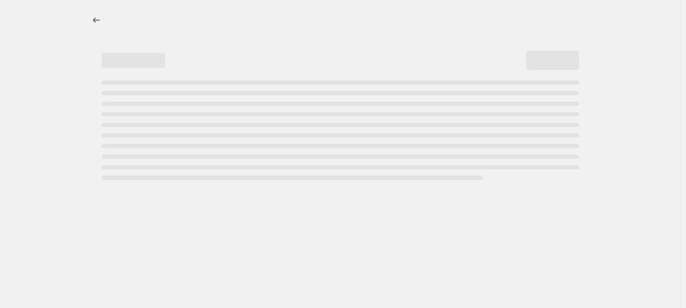
select select "inventory_quantity"
select select "<"
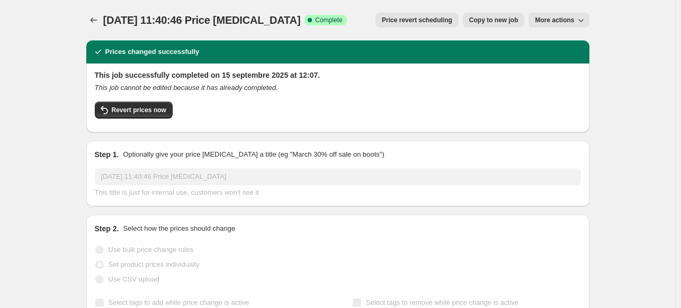
click at [581, 17] on icon "button" at bounding box center [581, 20] width 11 height 11
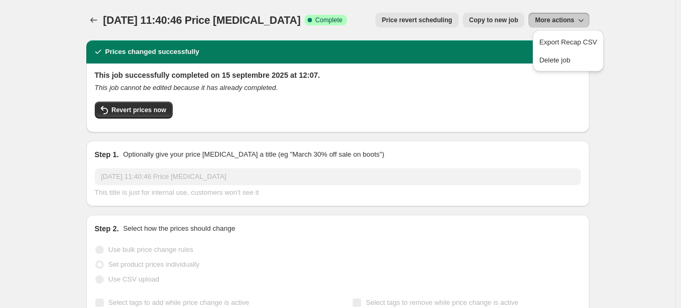
click at [581, 19] on icon "button" at bounding box center [581, 20] width 11 height 11
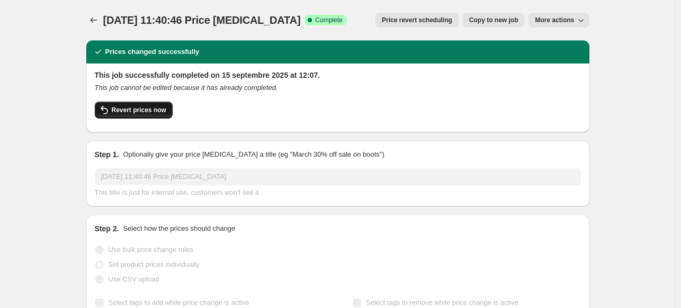
click at [149, 112] on span "Revert prices now" at bounding box center [139, 110] width 55 height 8
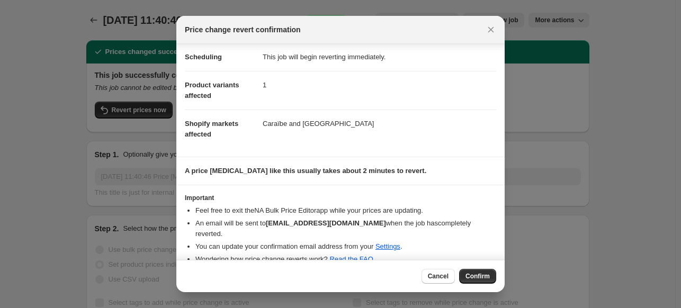
scroll to position [23, 0]
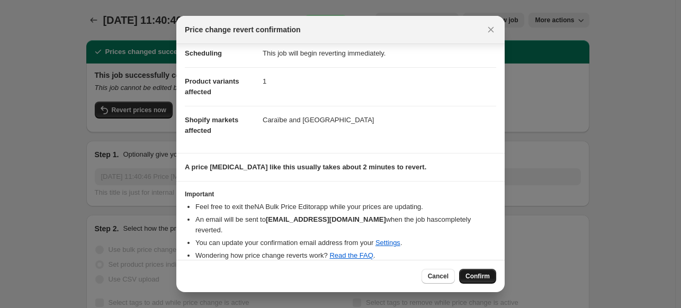
click at [473, 281] on span "Confirm" at bounding box center [478, 276] width 24 height 8
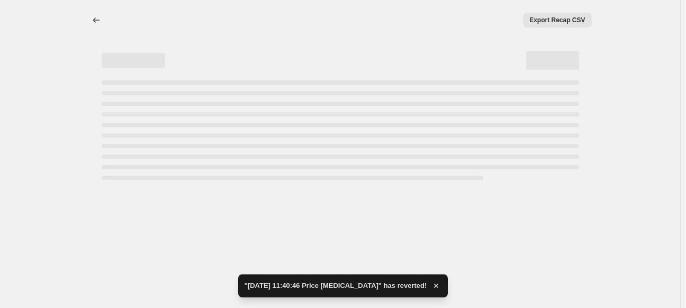
select select "inventory_quantity"
select select "<"
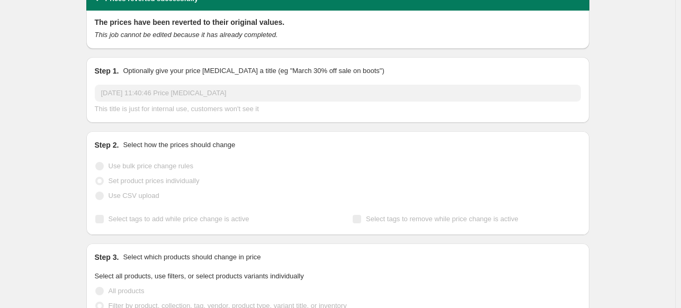
scroll to position [0, 0]
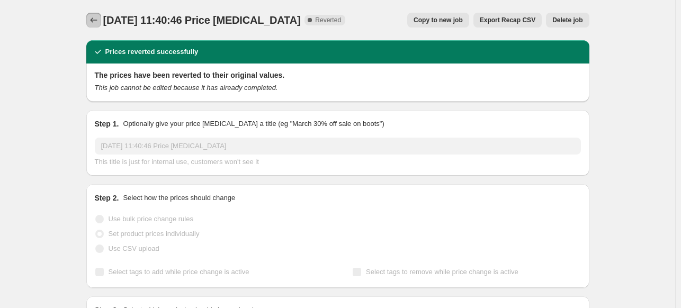
click at [95, 23] on icon "Price change jobs" at bounding box center [93, 20] width 11 height 11
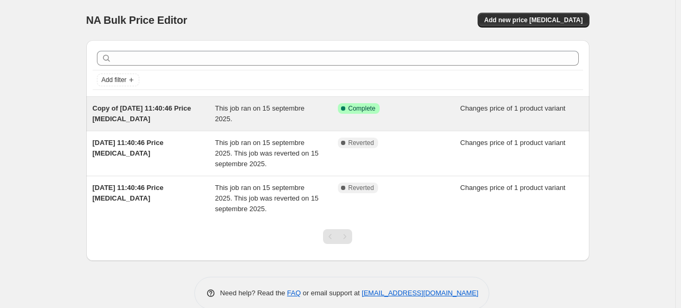
click at [287, 106] on span "This job ran on 15 septembre 2025." at bounding box center [260, 113] width 90 height 19
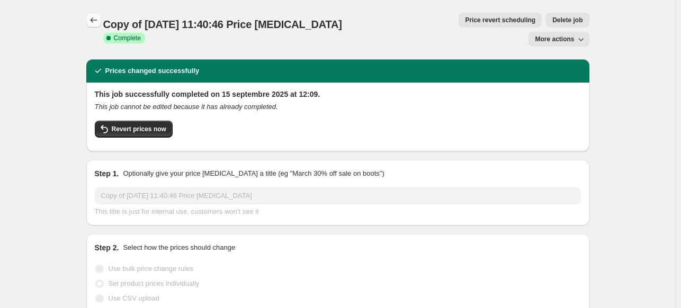
click at [94, 20] on icon "Price change jobs" at bounding box center [93, 20] width 11 height 11
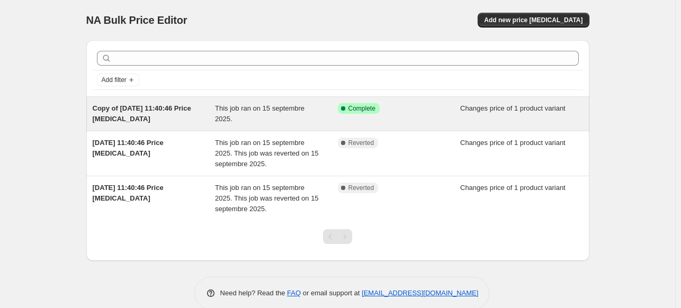
click at [239, 120] on div "This job ran on 15 septembre 2025." at bounding box center [276, 113] width 123 height 21
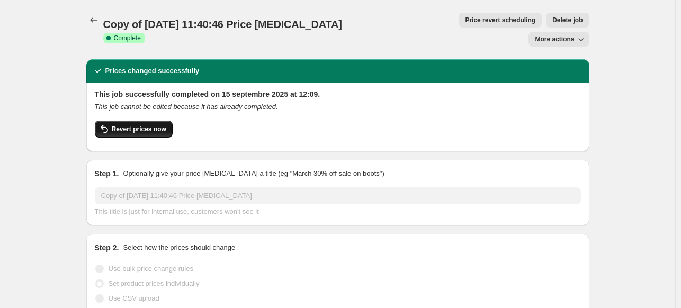
click at [155, 125] on span "Revert prices now" at bounding box center [139, 129] width 55 height 8
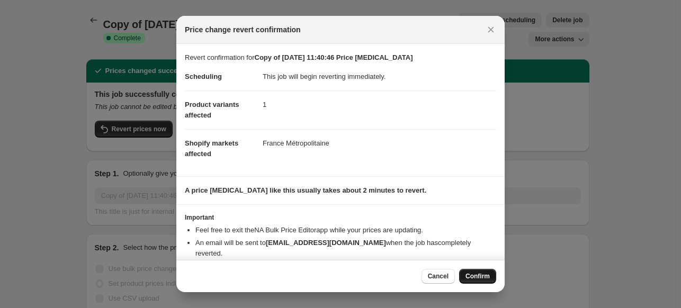
click at [478, 278] on span "Confirm" at bounding box center [478, 276] width 24 height 8
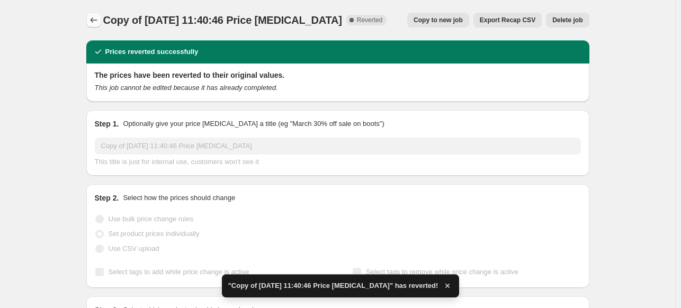
click at [97, 18] on icon "Price change jobs" at bounding box center [93, 20] width 11 height 11
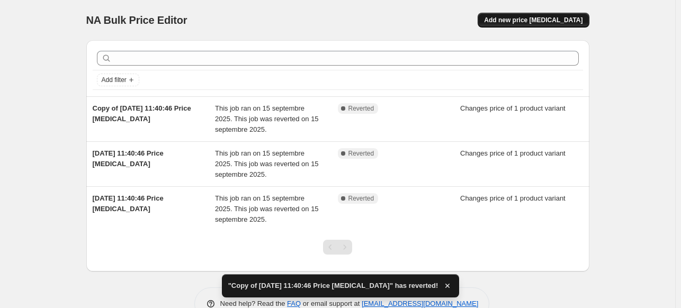
click at [544, 21] on span "Add new price [MEDICAL_DATA]" at bounding box center [533, 20] width 99 height 8
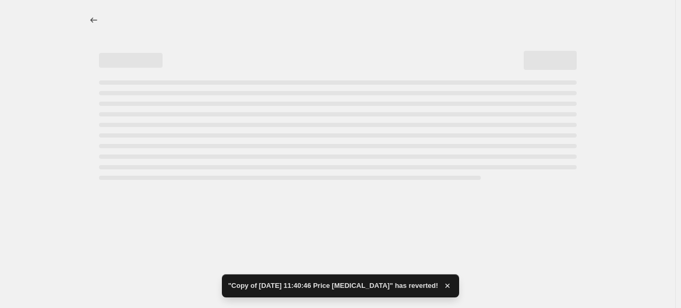
select select "percentage"
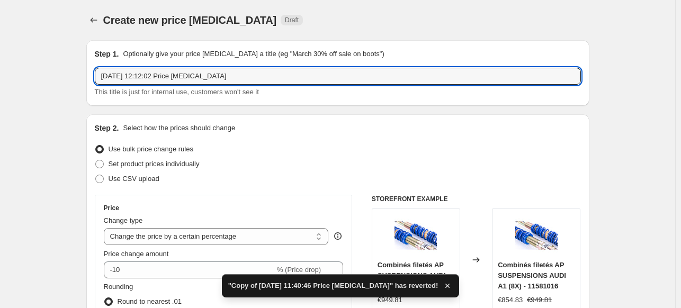
drag, startPoint x: 242, startPoint y: 76, endPoint x: 90, endPoint y: 51, distance: 153.5
click at [90, 51] on div "Step 1. Optionally give your price change job a title (eg "March 30% off sale o…" at bounding box center [337, 73] width 503 height 66
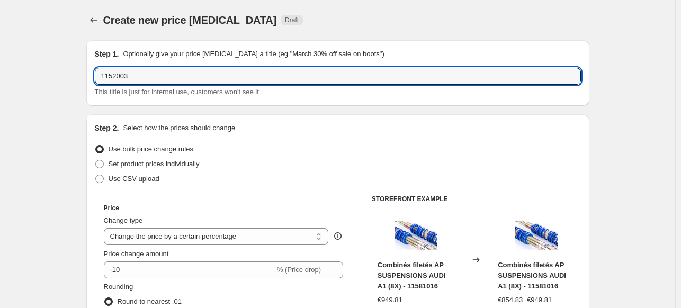
type input "1152003"
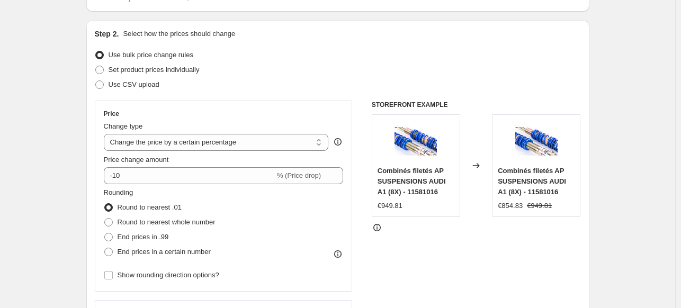
scroll to position [106, 0]
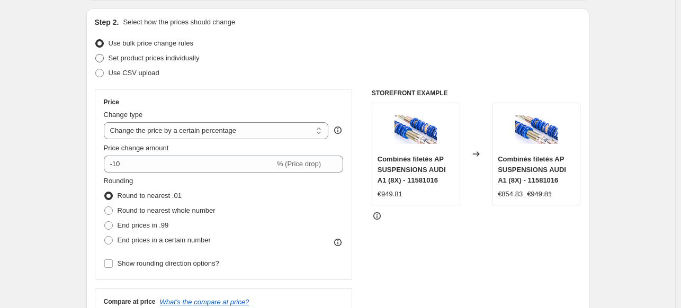
click at [100, 57] on span at bounding box center [99, 58] width 8 height 8
click at [96, 55] on input "Set product prices individually" at bounding box center [95, 54] width 1 height 1
radio input "true"
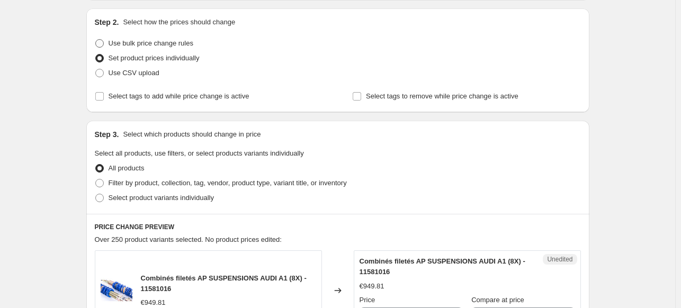
click at [102, 42] on span at bounding box center [99, 43] width 8 height 8
click at [96, 40] on input "Use bulk price change rules" at bounding box center [95, 39] width 1 height 1
radio input "true"
select select "percentage"
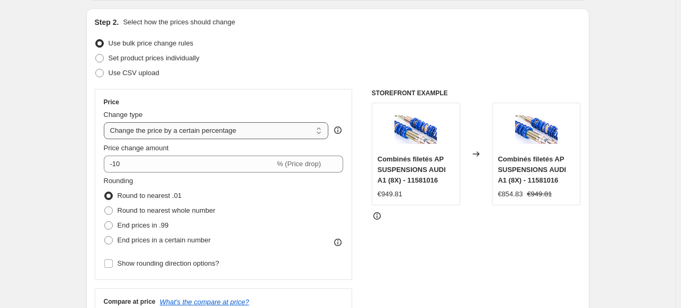
click at [207, 131] on select "Change the price to a certain amount Change the price by a certain amount Chang…" at bounding box center [216, 130] width 225 height 17
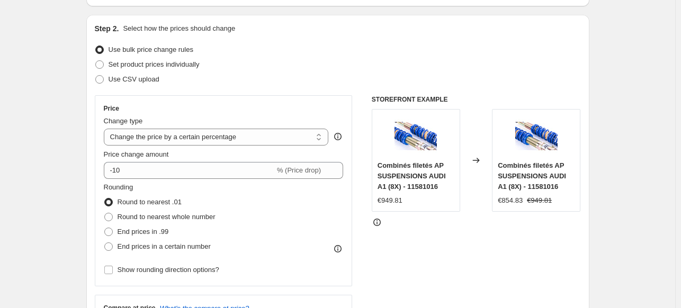
scroll to position [0, 0]
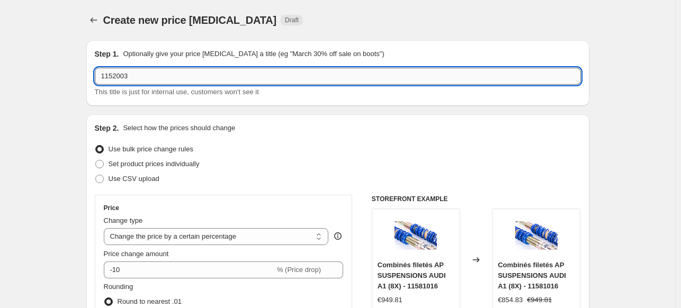
click at [141, 78] on input "1152003" at bounding box center [338, 76] width 486 height 17
drag, startPoint x: 141, startPoint y: 78, endPoint x: 85, endPoint y: 78, distance: 56.1
type input "20/80 COMBINES"
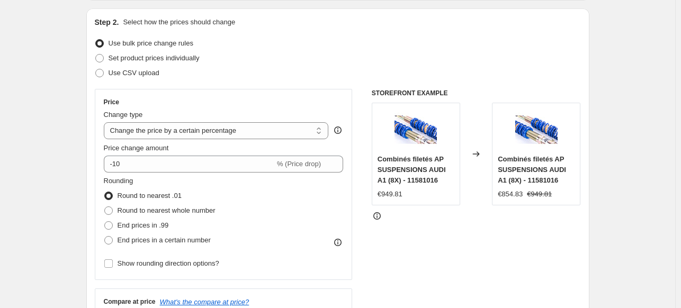
scroll to position [159, 0]
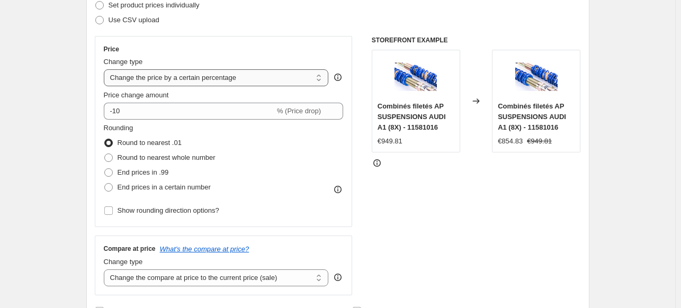
click at [248, 78] on select "Change the price to a certain amount Change the price by a certain amount Chang…" at bounding box center [216, 77] width 225 height 17
select select "by"
click at [106, 69] on select "Change the price to a certain amount Change the price by a certain amount Chang…" at bounding box center [216, 77] width 225 height 17
type input "-10.00"
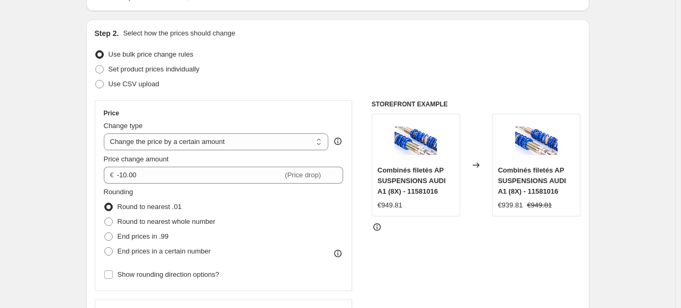
scroll to position [0, 0]
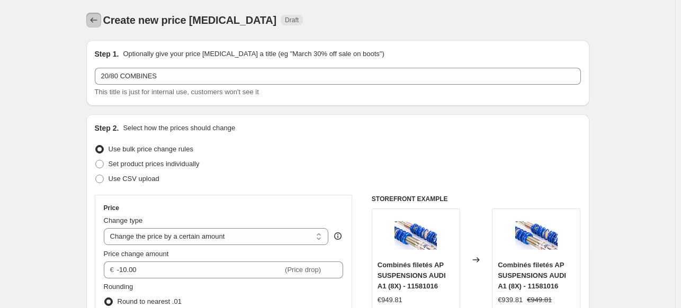
click at [93, 24] on icon "Price change jobs" at bounding box center [93, 20] width 11 height 11
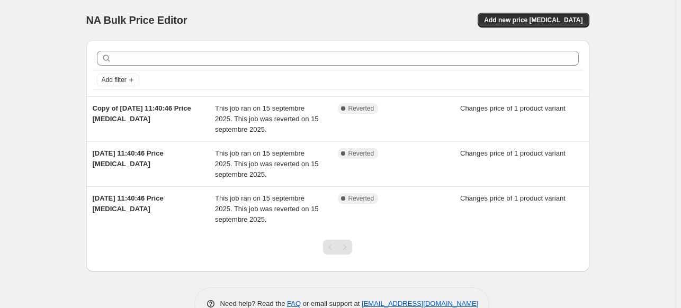
click at [629, 117] on div "NA Bulk Price Editor. This page is ready NA Bulk Price Editor Add new price [ME…" at bounding box center [337, 168] width 675 height 336
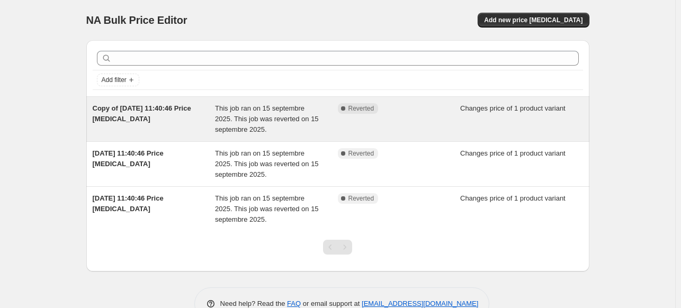
click at [534, 108] on span "Changes price of 1 product variant" at bounding box center [512, 108] width 105 height 8
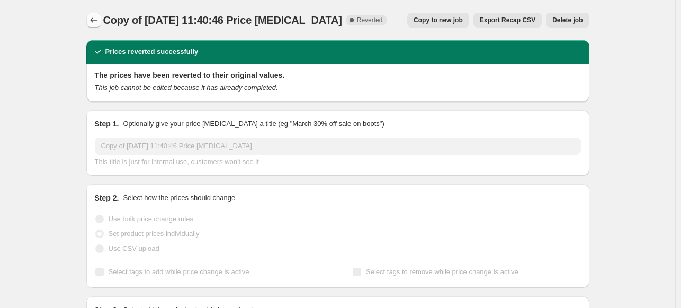
click at [95, 23] on icon "Price change jobs" at bounding box center [93, 20] width 11 height 11
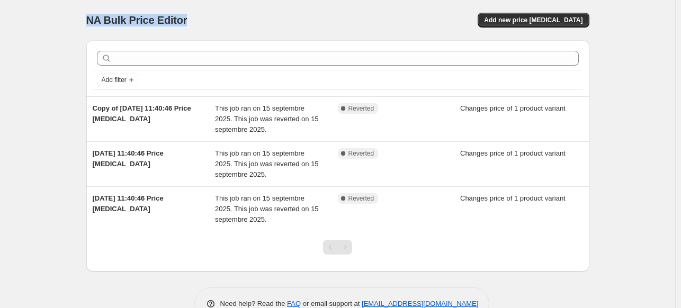
drag, startPoint x: 206, startPoint y: 23, endPoint x: 83, endPoint y: 22, distance: 122.9
click at [83, 22] on div "NA Bulk Price Editor. This page is ready NA Bulk Price Editor Add new price [ME…" at bounding box center [338, 168] width 529 height 336
copy span "NA Bulk Price Editor"
click at [221, 26] on div "NA Bulk Price Editor" at bounding box center [207, 20] width 242 height 15
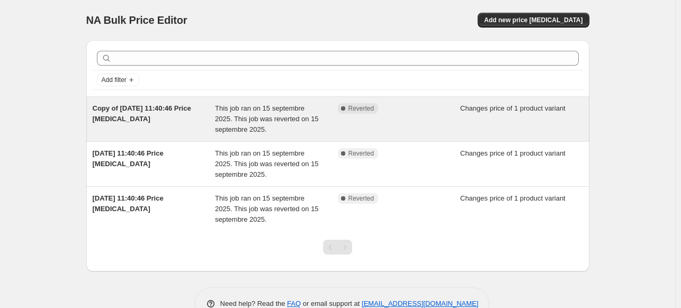
click at [258, 118] on span "This job ran on 15 septembre 2025. This job was reverted on 15 septembre 2025." at bounding box center [267, 118] width 104 height 29
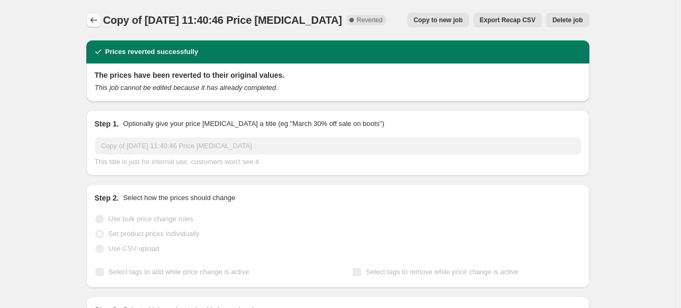
click at [92, 23] on icon "Price change jobs" at bounding box center [93, 20] width 11 height 11
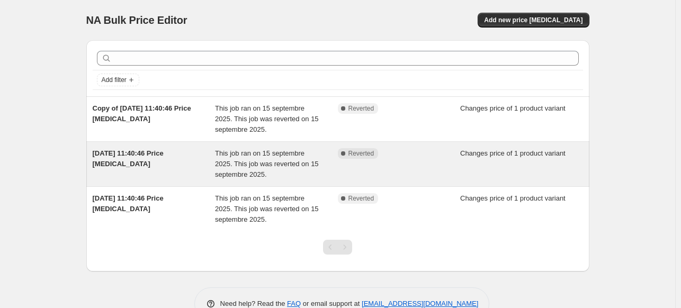
click at [164, 162] on div "[DATE] 11:40:46 Price [MEDICAL_DATA]" at bounding box center [154, 164] width 123 height 32
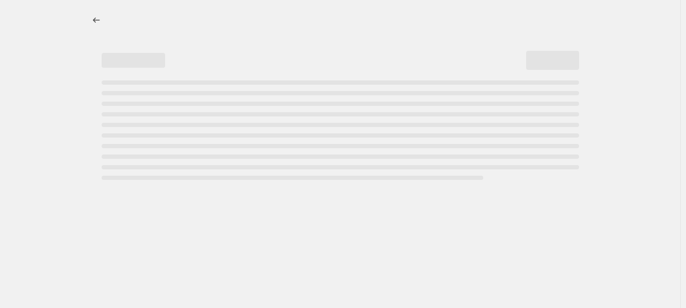
select select "inventory_quantity"
select select "<"
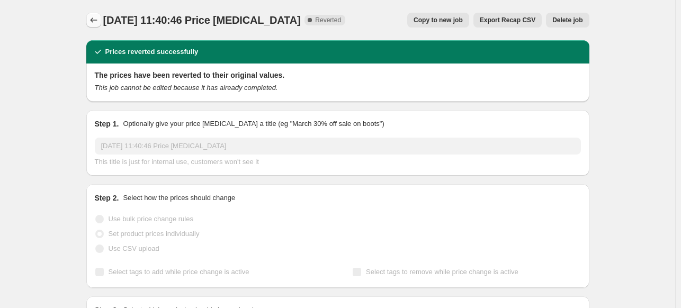
click at [94, 14] on button "Price change jobs" at bounding box center [93, 20] width 15 height 15
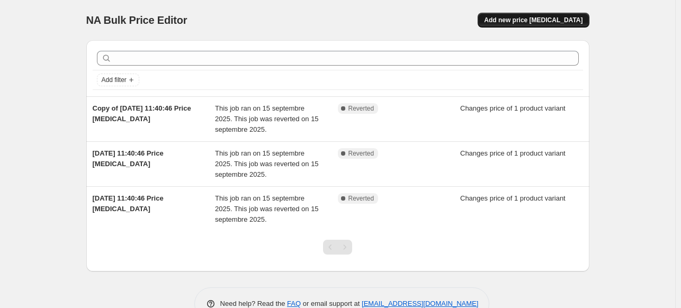
click at [574, 14] on button "Add new price [MEDICAL_DATA]" at bounding box center [533, 20] width 111 height 15
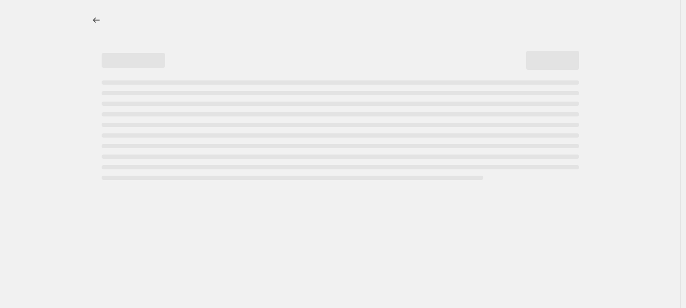
select select "percentage"
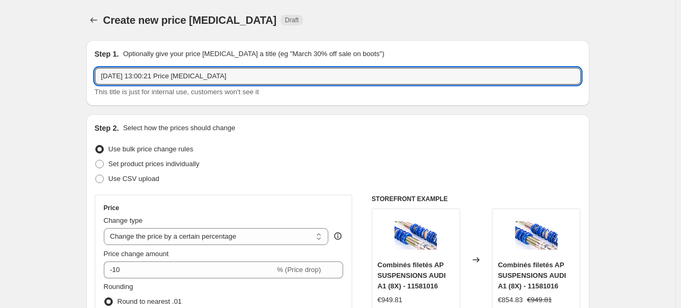
drag, startPoint x: 251, startPoint y: 79, endPoint x: 55, endPoint y: 55, distance: 197.0
type input "11582003"
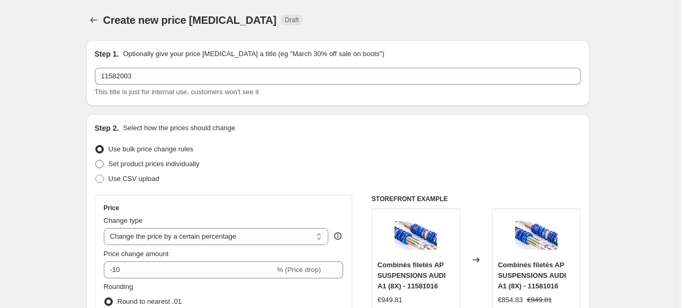
click at [106, 164] on label "Set product prices individually" at bounding box center [147, 164] width 105 height 15
click at [96, 160] on input "Set product prices individually" at bounding box center [95, 160] width 1 height 1
radio input "true"
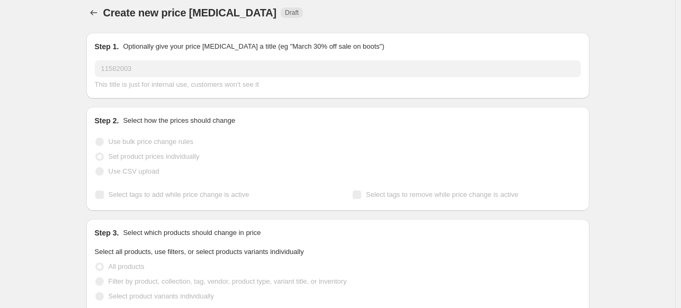
scroll to position [159, 0]
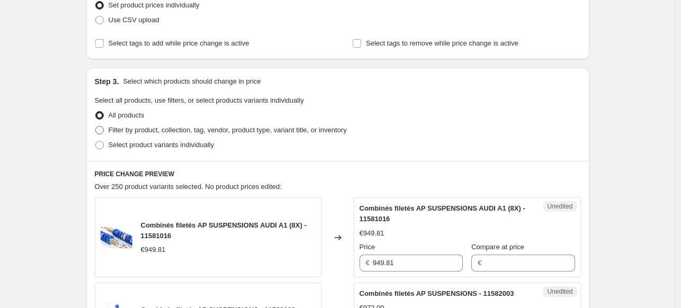
click at [101, 131] on span at bounding box center [99, 130] width 8 height 8
click at [96, 127] on input "Filter by product, collection, tag, vendor, product type, variant title, or inv…" at bounding box center [95, 126] width 1 height 1
radio input "true"
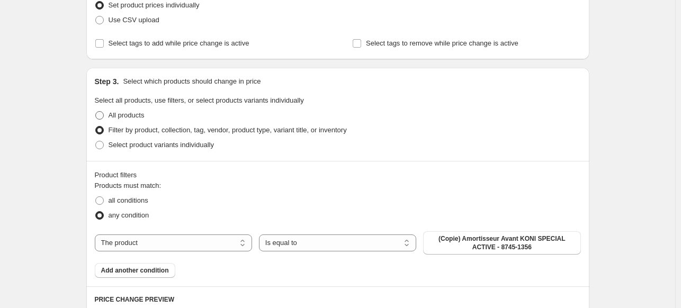
click at [102, 116] on span at bounding box center [99, 115] width 8 height 8
click at [96, 112] on input "All products" at bounding box center [95, 111] width 1 height 1
radio input "true"
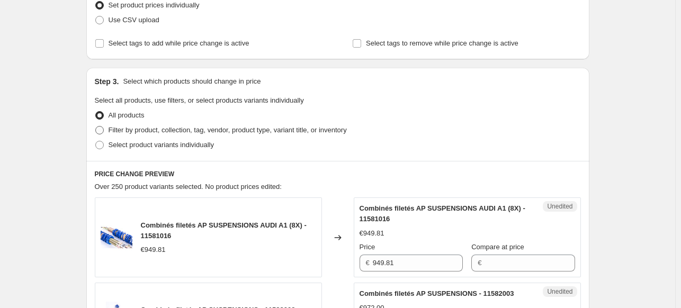
click at [101, 130] on span at bounding box center [99, 130] width 8 height 8
click at [96, 127] on input "Filter by product, collection, tag, vendor, product type, variant title, or inv…" at bounding box center [95, 126] width 1 height 1
radio input "true"
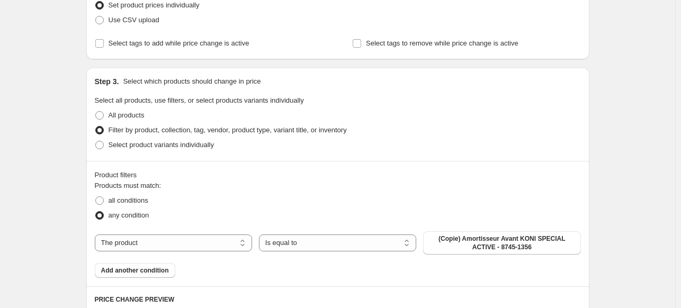
scroll to position [212, 0]
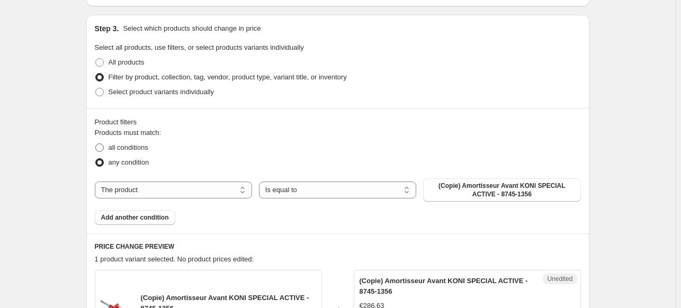
click at [102, 148] on span at bounding box center [99, 148] width 8 height 8
click at [96, 144] on input "all conditions" at bounding box center [95, 144] width 1 height 1
radio input "true"
click at [481, 177] on div "Products must match: all conditions any condition The product The product's col…" at bounding box center [338, 176] width 486 height 97
click at [479, 186] on span "(Copie) Amortisseur Avant KONI SPECIAL ACTIVE - 8745-1356" at bounding box center [502, 190] width 145 height 17
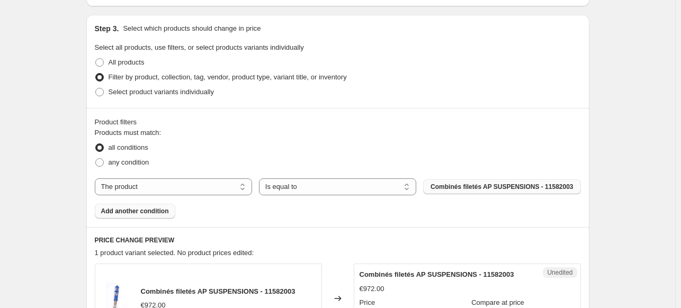
click at [142, 210] on span "Add another condition" at bounding box center [135, 211] width 68 height 8
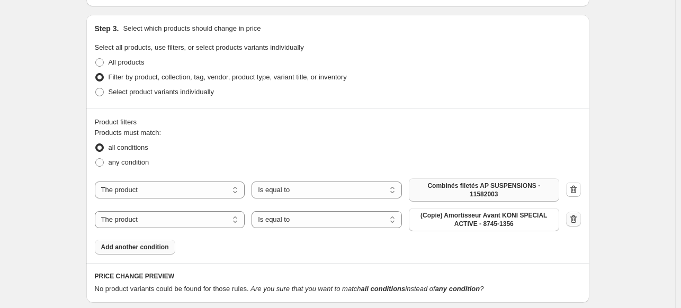
click at [574, 218] on button "button" at bounding box center [573, 219] width 15 height 15
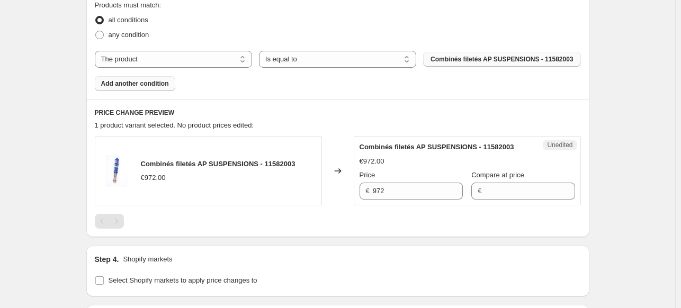
scroll to position [371, 0]
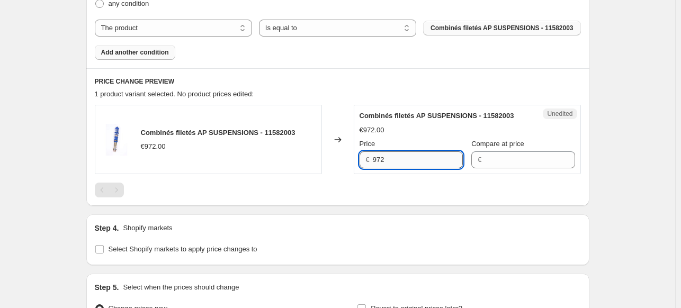
click at [409, 160] on input "972" at bounding box center [418, 159] width 90 height 17
type input "972.56"
click at [370, 187] on div at bounding box center [338, 190] width 486 height 15
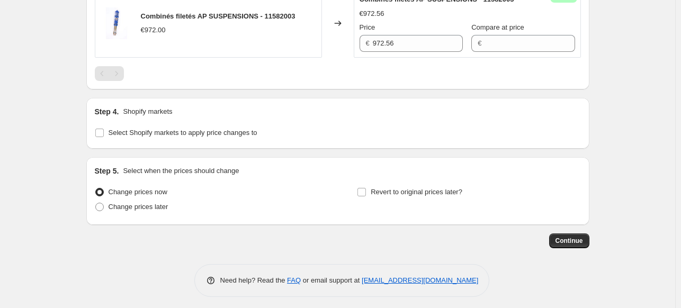
scroll to position [492, 0]
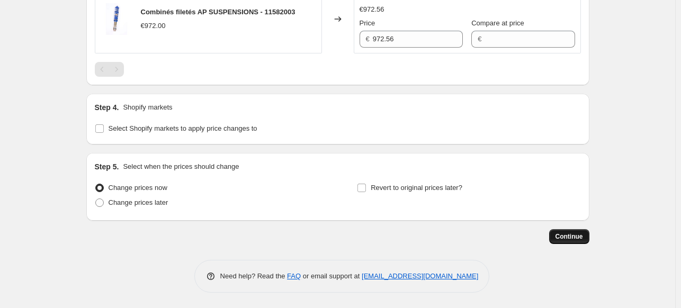
click at [576, 238] on span "Continue" at bounding box center [570, 237] width 28 height 8
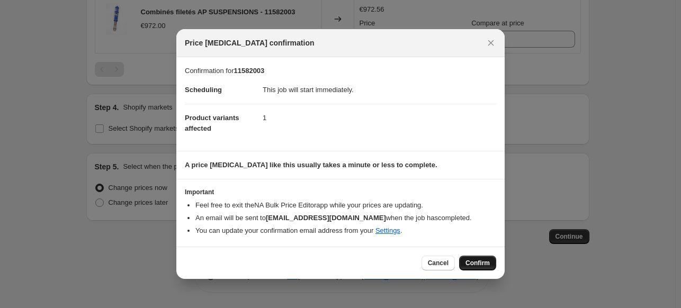
click at [476, 262] on span "Confirm" at bounding box center [478, 263] width 24 height 8
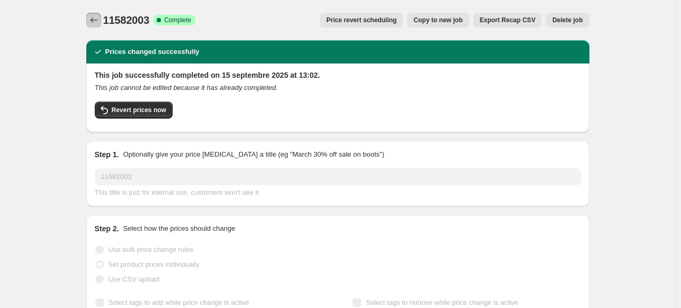
click at [94, 21] on icon "Price change jobs" at bounding box center [93, 20] width 11 height 11
